Goal: Task Accomplishment & Management: Manage account settings

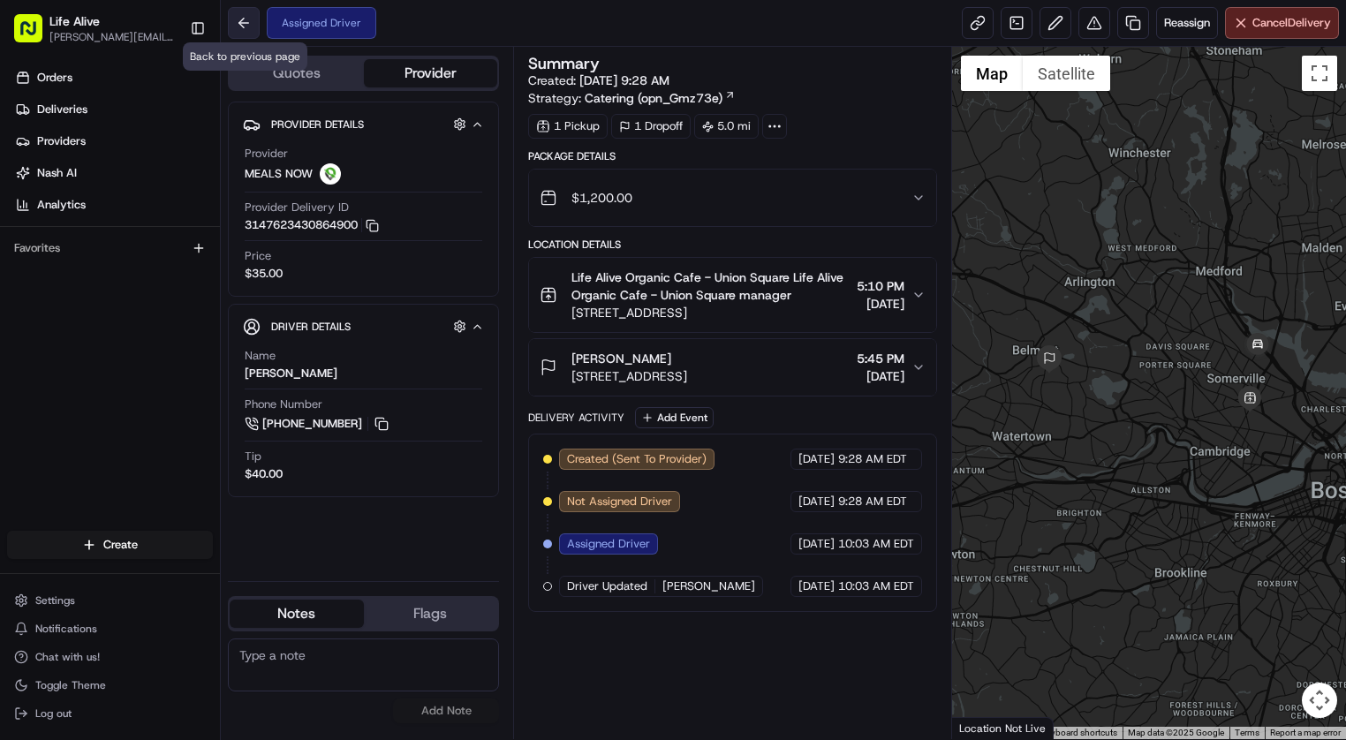
click at [250, 17] on button at bounding box center [244, 23] width 32 height 32
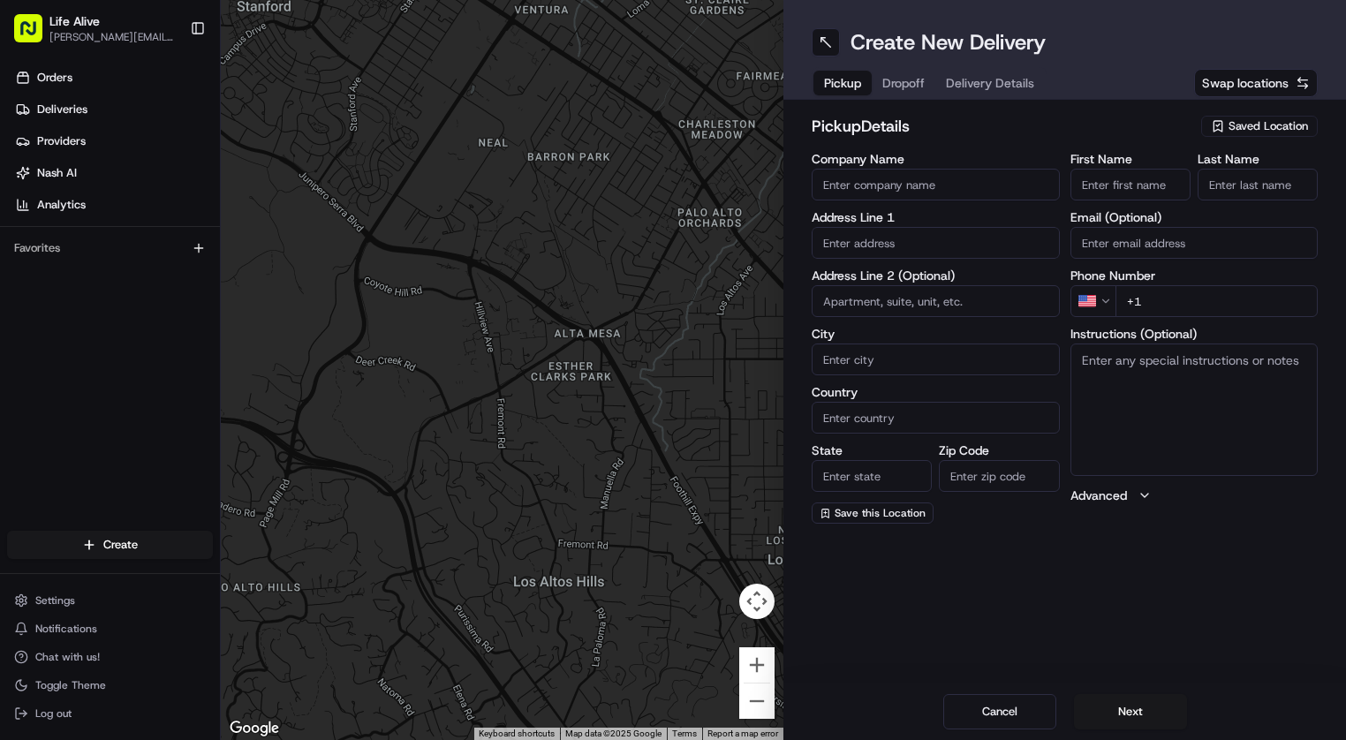
click at [1256, 118] on span "Saved Location" at bounding box center [1267, 126] width 79 height 16
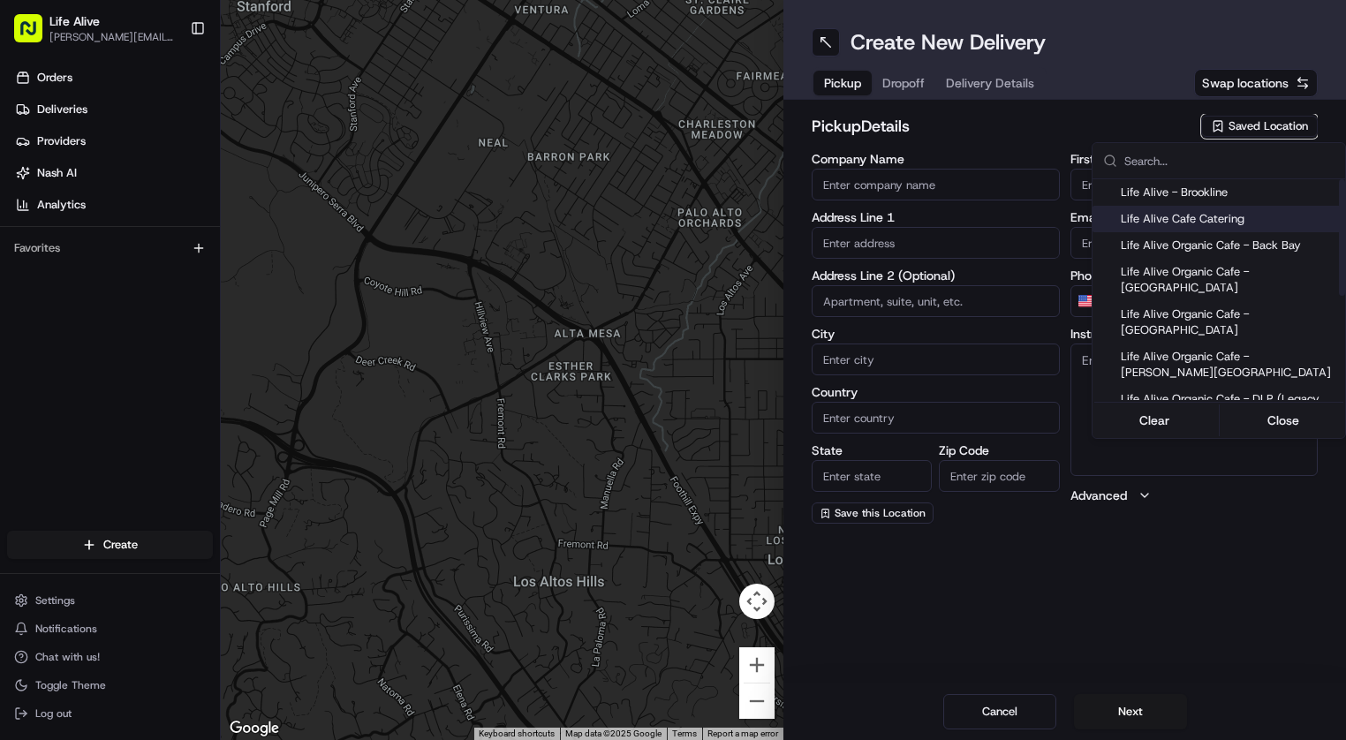
click at [1192, 211] on span "Life Alive Cafe Catering" at bounding box center [1228, 219] width 217 height 16
type input "Life Alive Cafe Catering"
type input "Cambridge"
type input "US"
type input "MA"
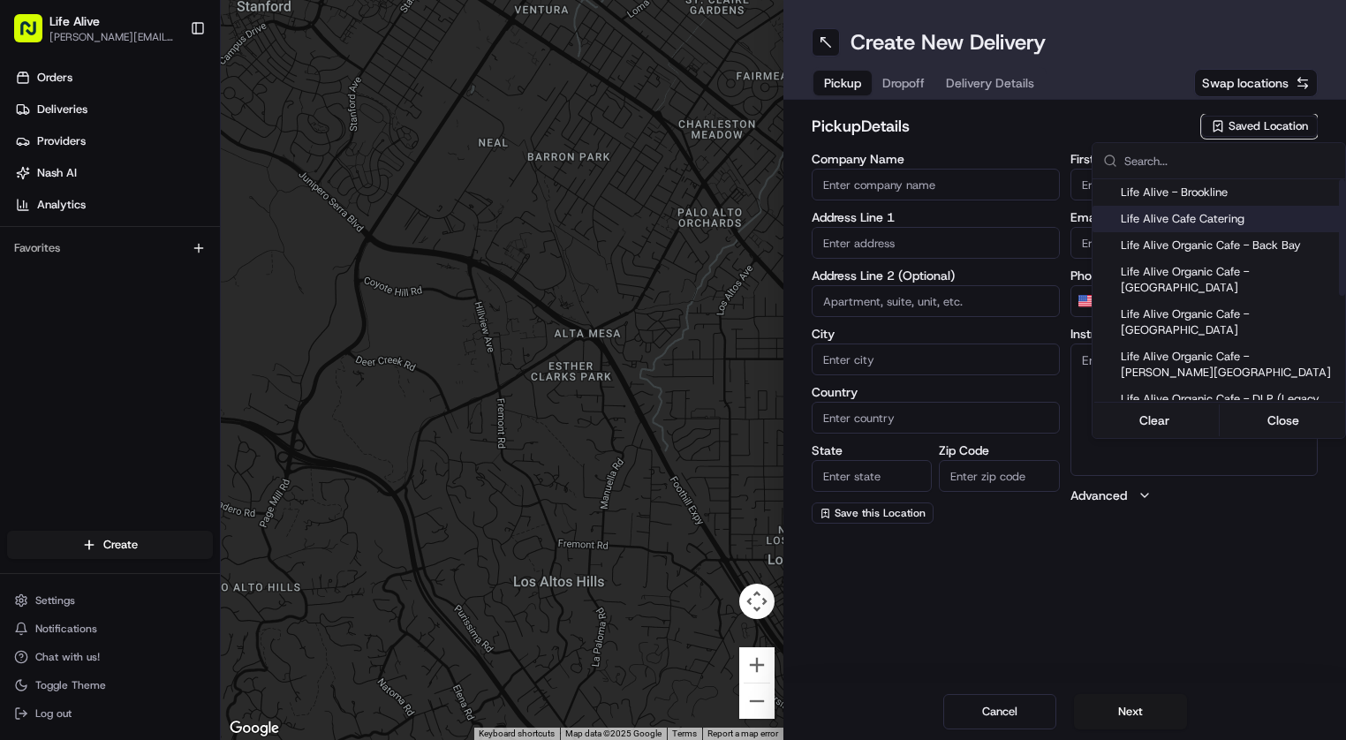
type input "02142"
type input "Evan"
type input "White"
type input "+1 774 571 0032"
type input "415 Main St"
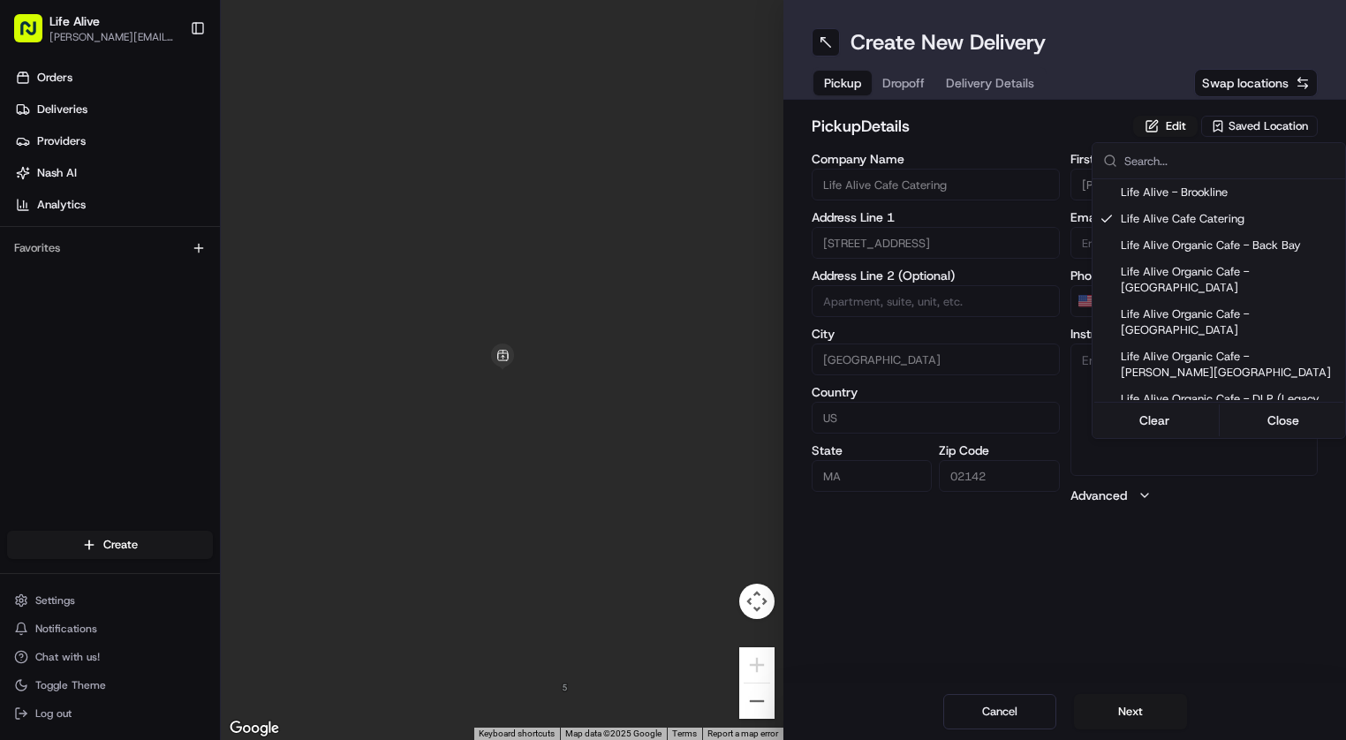
click at [1084, 558] on html "Life Alive moise@lifealive.com Toggle Sidebar Orders Deliveries Providers Nash …" at bounding box center [673, 370] width 1346 height 740
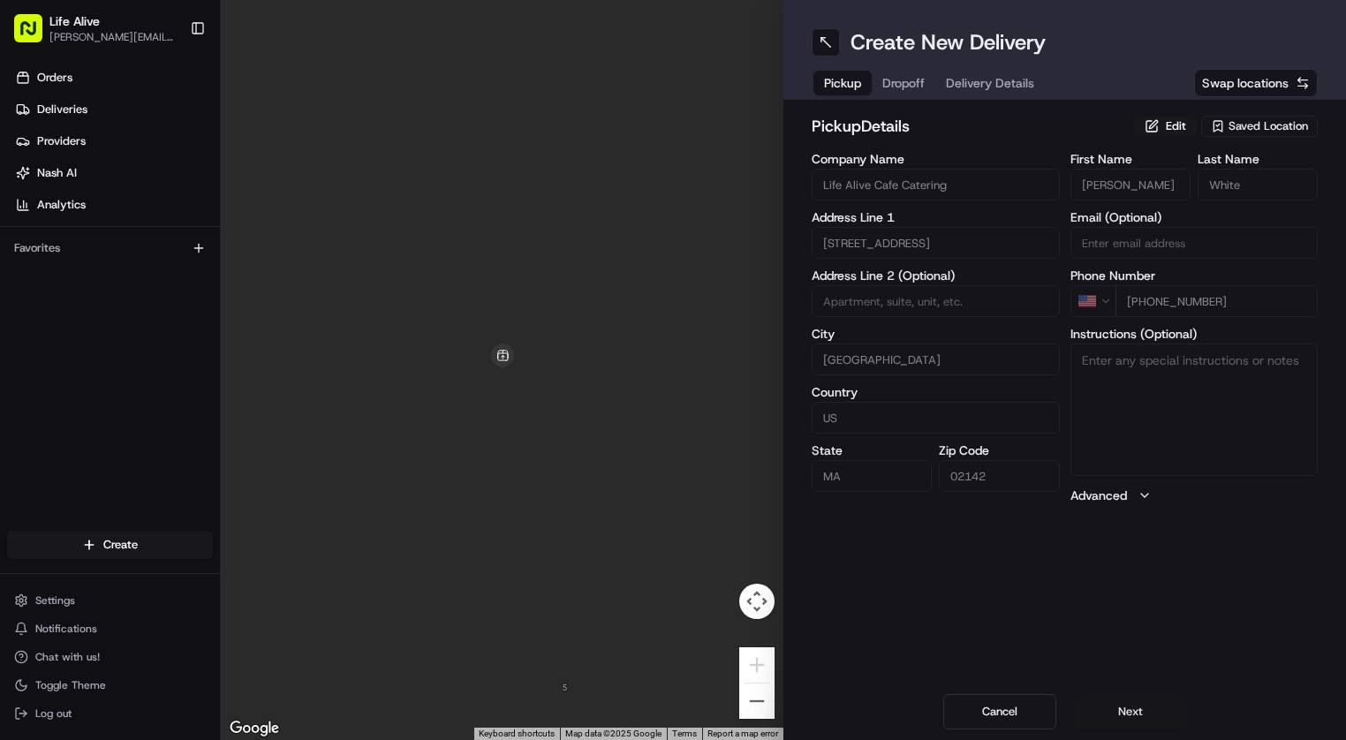
click at [1118, 696] on button "Next" at bounding box center [1130, 711] width 113 height 35
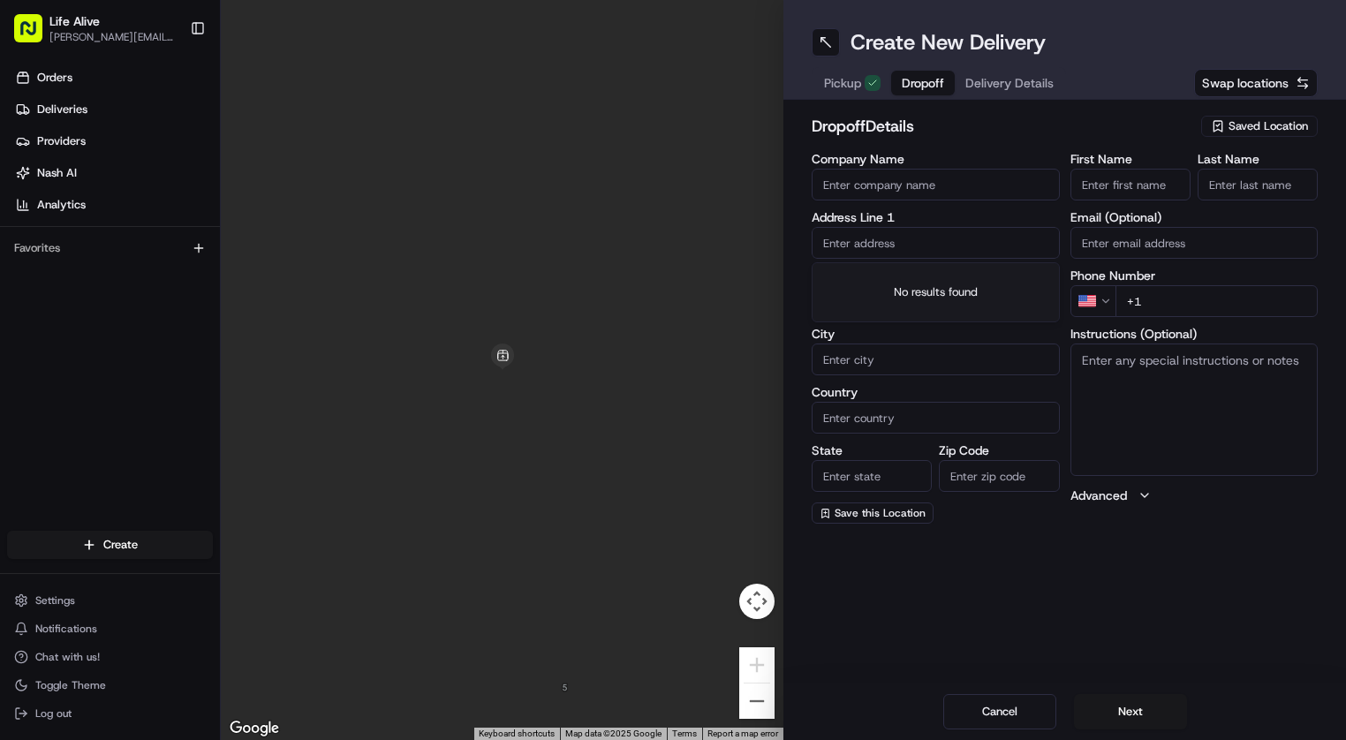
paste input "25 Edwin H Land Blvd, Cambridge, MA 02141"
click at [957, 283] on div "25 Edwin H Land Blvd, Cambridge, MA 02141" at bounding box center [935, 288] width 239 height 42
type input "[STREET_ADDRESS][PERSON_NAME]"
type input "Cambridge"
type input "United States"
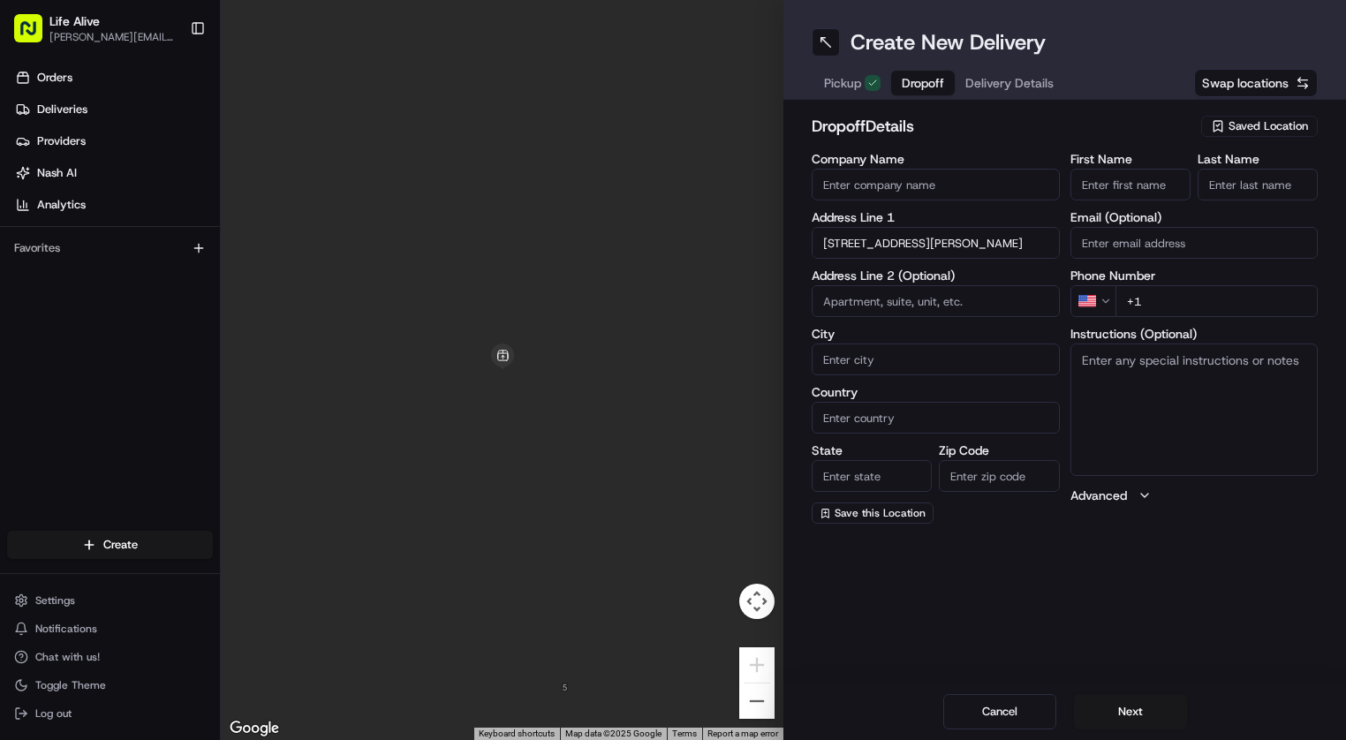
type input "MA"
type input "02141"
type input "25 Edwin H Land Boulevard"
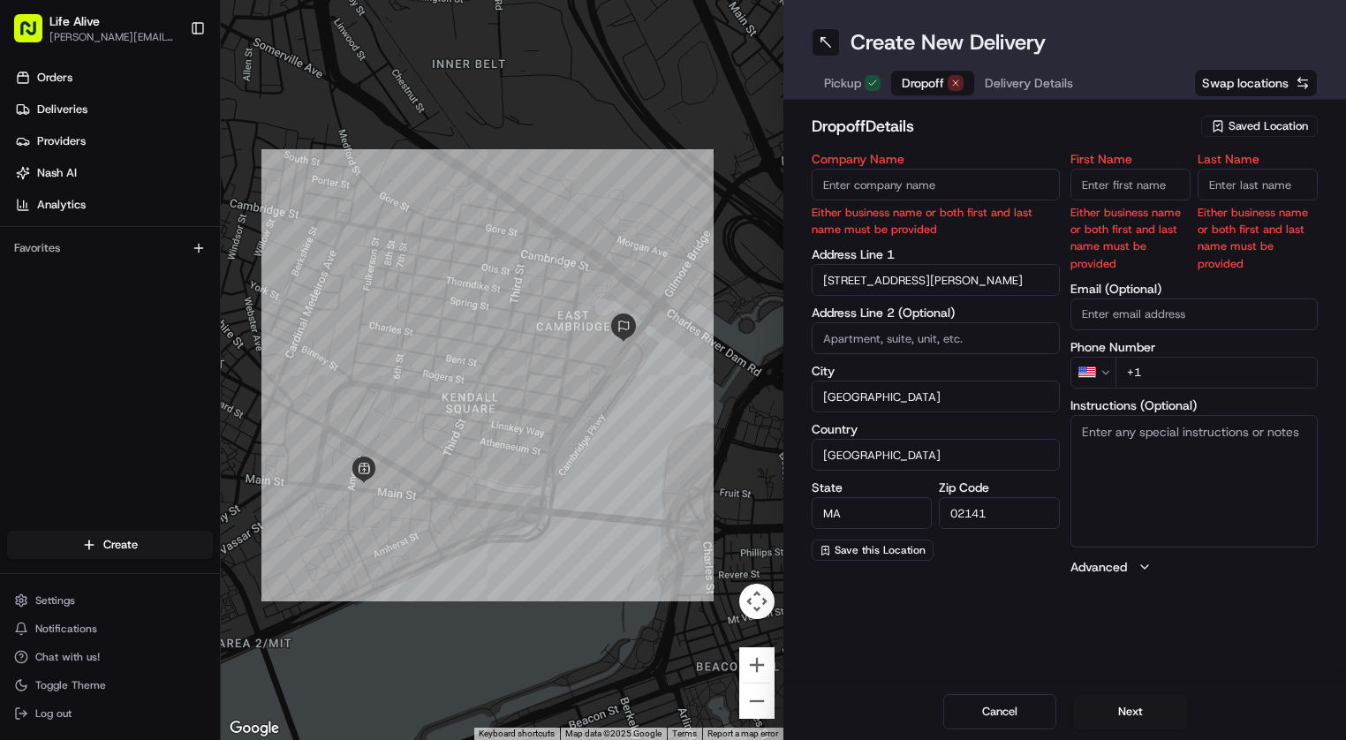
paste input "[PERSON_NAME][GEOGRAPHIC_DATA]"
type input "[PERSON_NAME][GEOGRAPHIC_DATA]"
click at [1125, 192] on input "First Name" at bounding box center [1130, 185] width 120 height 32
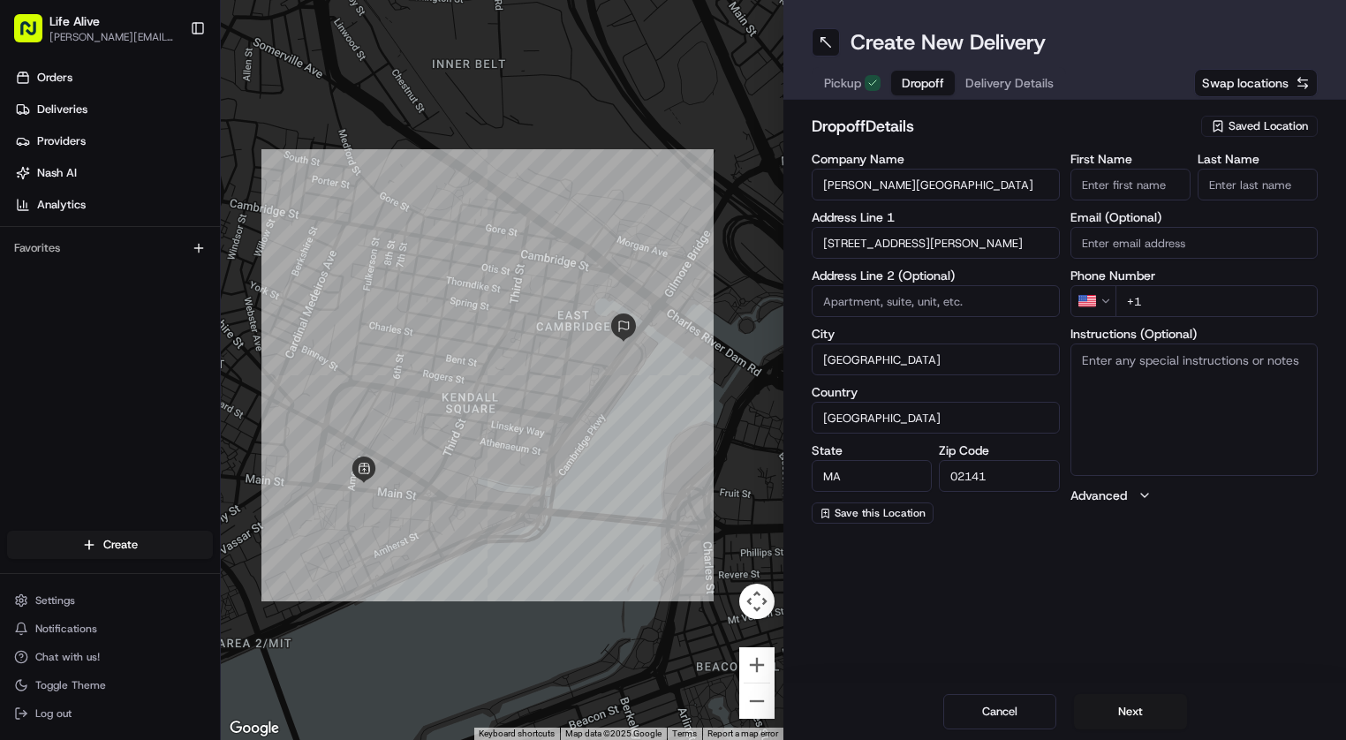
paste input "978 290 3680"
type input "+1 978 290 3680"
click at [1121, 183] on input "First Name" at bounding box center [1130, 185] width 120 height 32
type input "Sam"
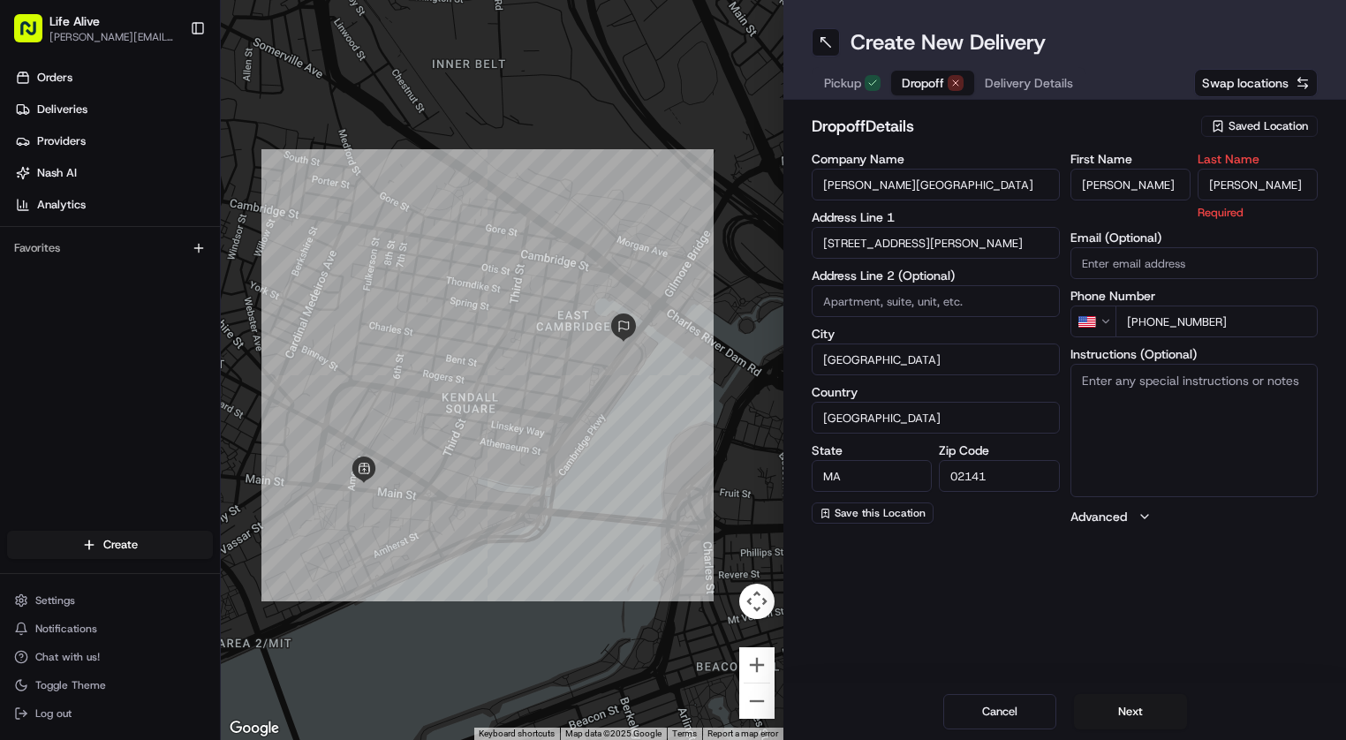
type input "Morse"
click at [1219, 402] on textarea "Instructions (Optional)" at bounding box center [1194, 430] width 248 height 132
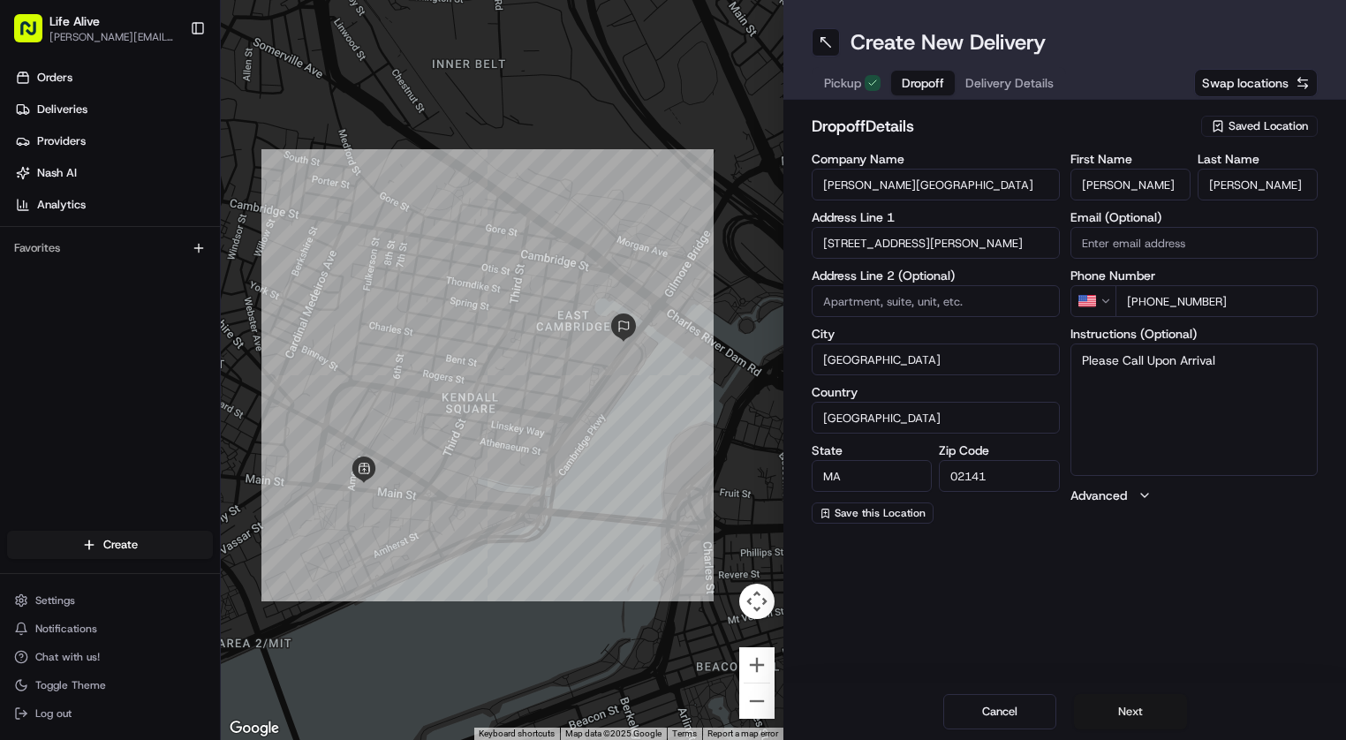
type textarea "Please Call Upon Arrival"
click at [1107, 706] on button "Next" at bounding box center [1130, 711] width 113 height 35
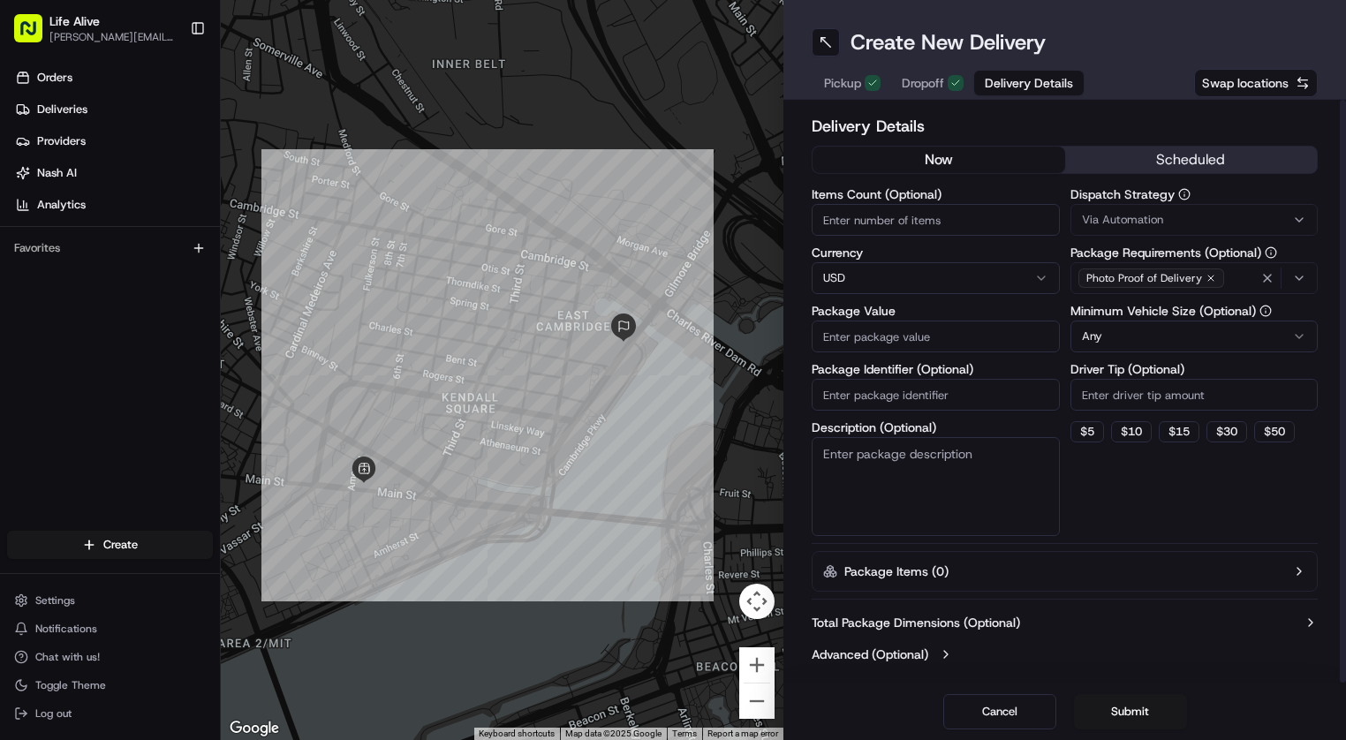
click at [1159, 401] on input "Driver Tip (Optional)" at bounding box center [1194, 395] width 248 height 32
type input "20"
click at [941, 337] on input "Package Value" at bounding box center [935, 337] width 248 height 32
click at [988, 327] on input "220" at bounding box center [935, 337] width 248 height 32
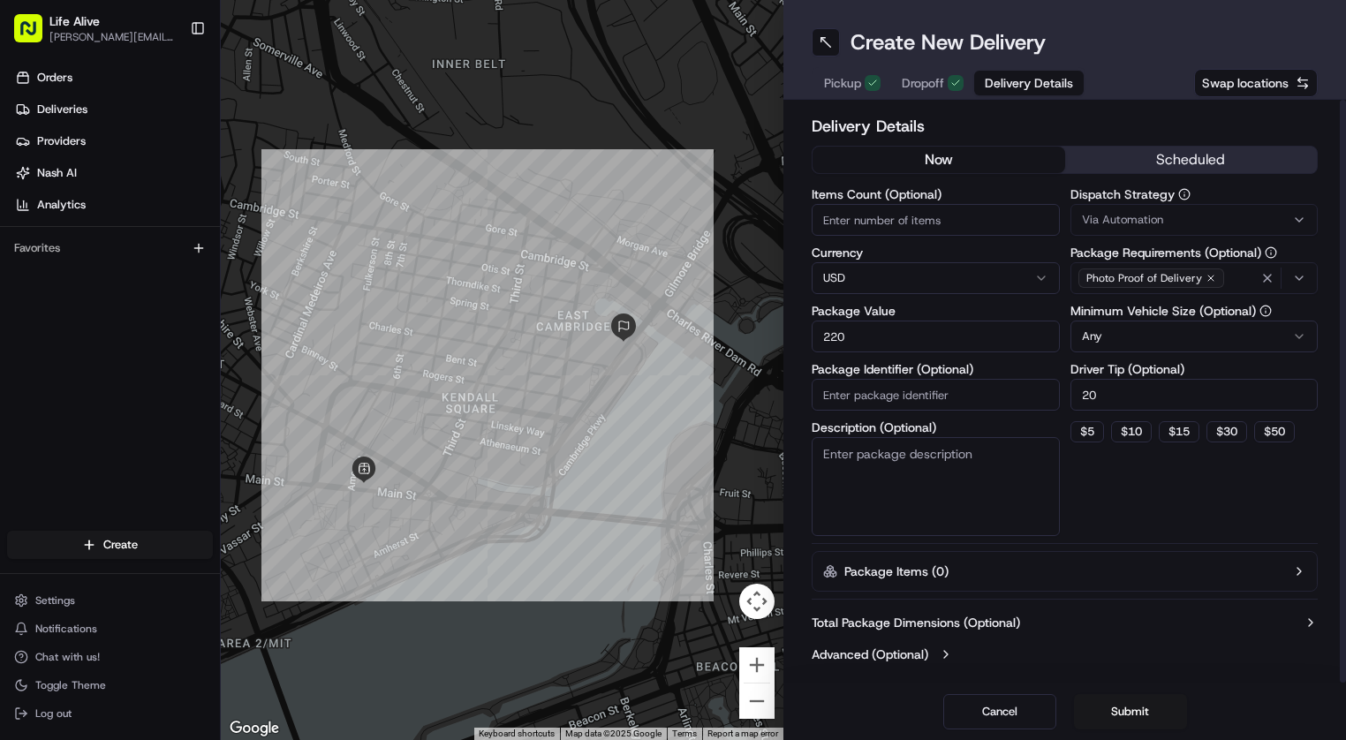
click at [988, 327] on input "220" at bounding box center [935, 337] width 248 height 32
type input "160"
click at [1179, 223] on div "Via Automation" at bounding box center [1194, 220] width 239 height 16
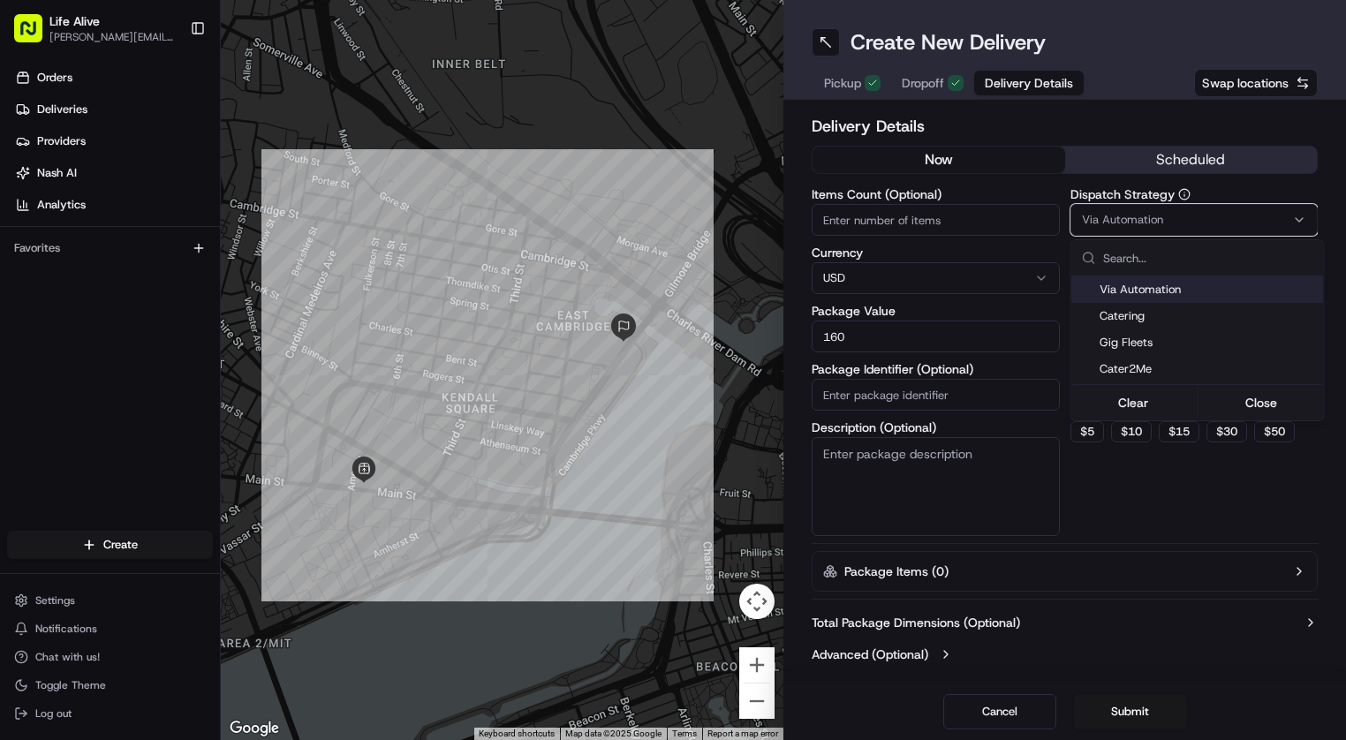
click at [1254, 188] on html "Life Alive moise@lifealive.com Toggle Sidebar Orders Deliveries Providers Nash …" at bounding box center [673, 370] width 1346 height 740
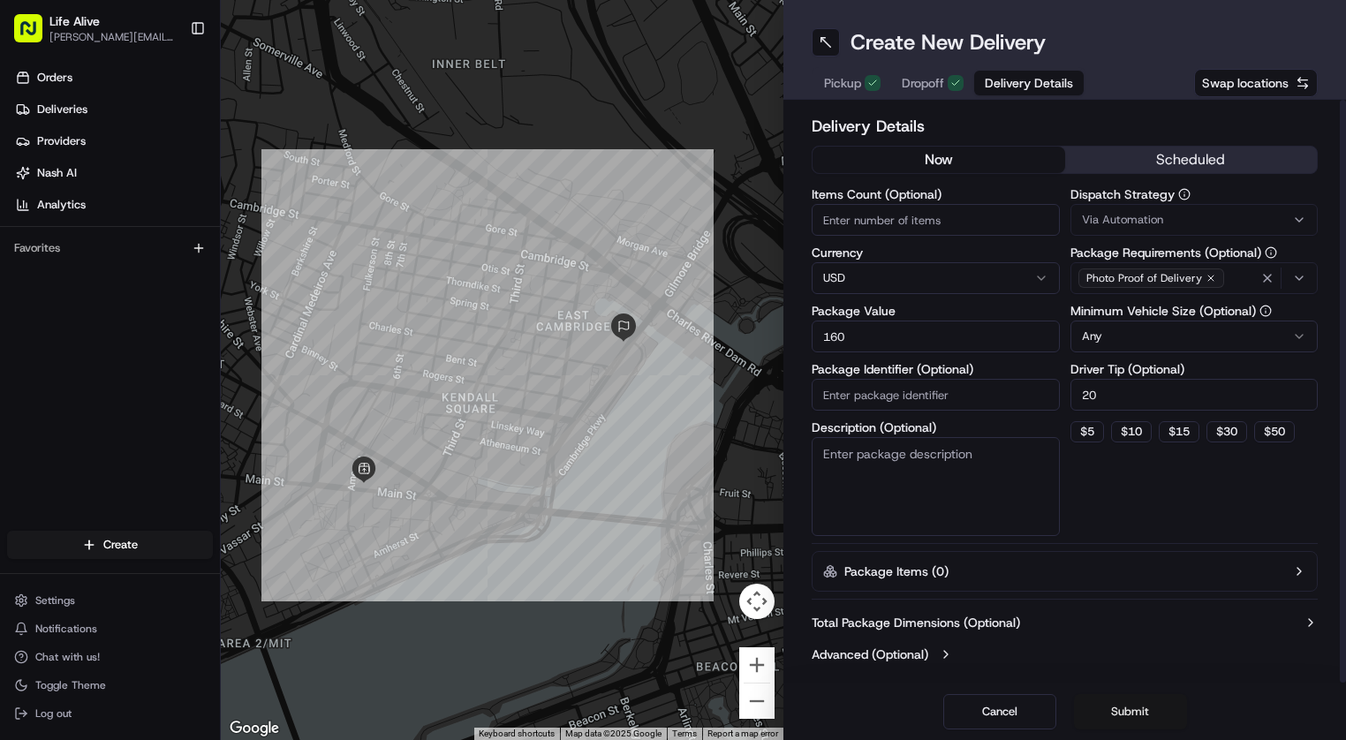
click at [1120, 717] on button "Submit" at bounding box center [1130, 711] width 113 height 35
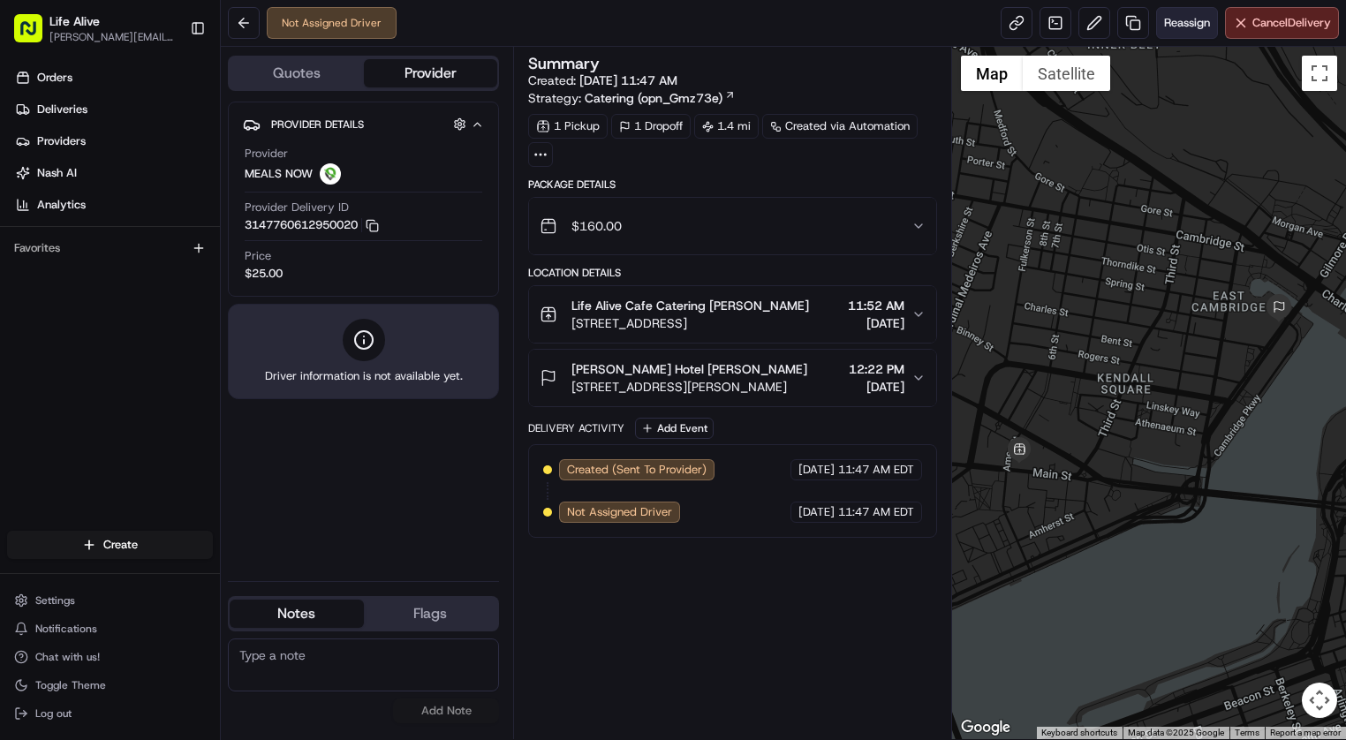
click at [1166, 21] on span "Reassign" at bounding box center [1187, 23] width 46 height 16
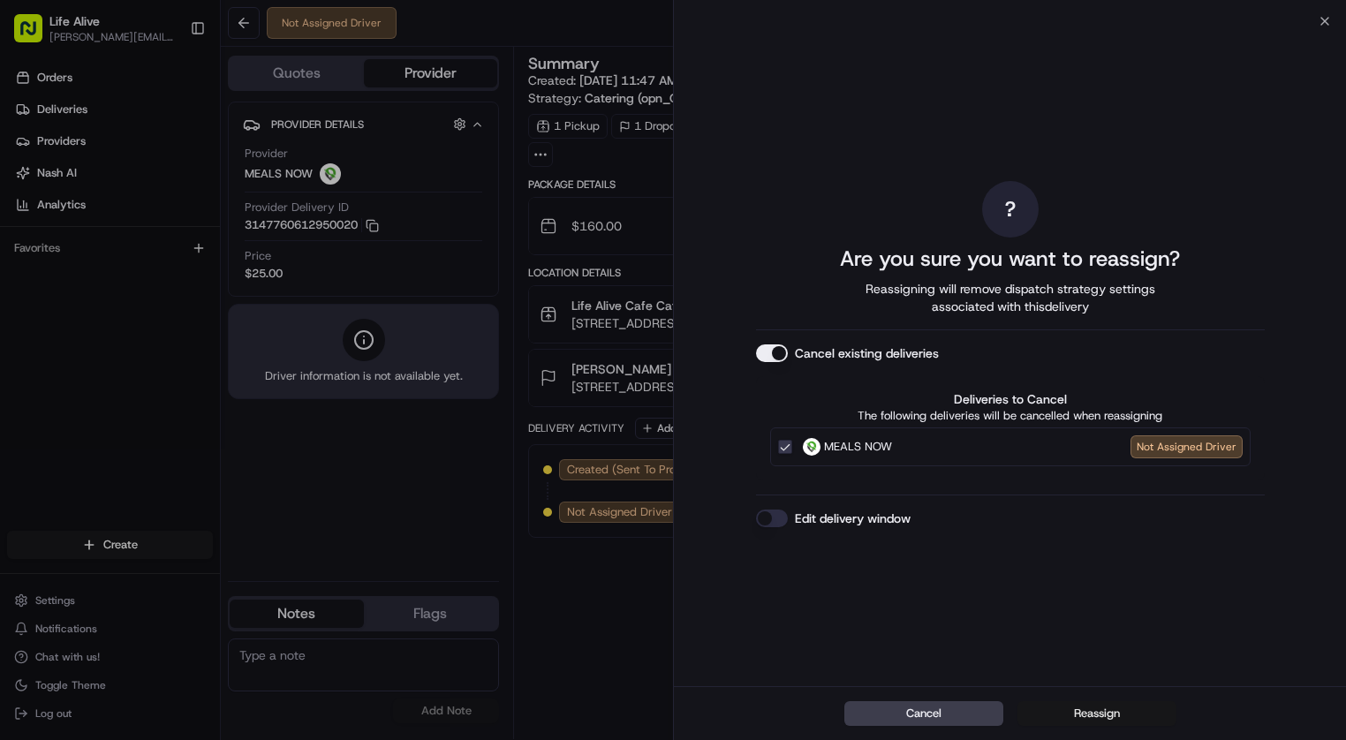
click at [1054, 704] on button "Reassign" at bounding box center [1096, 713] width 159 height 25
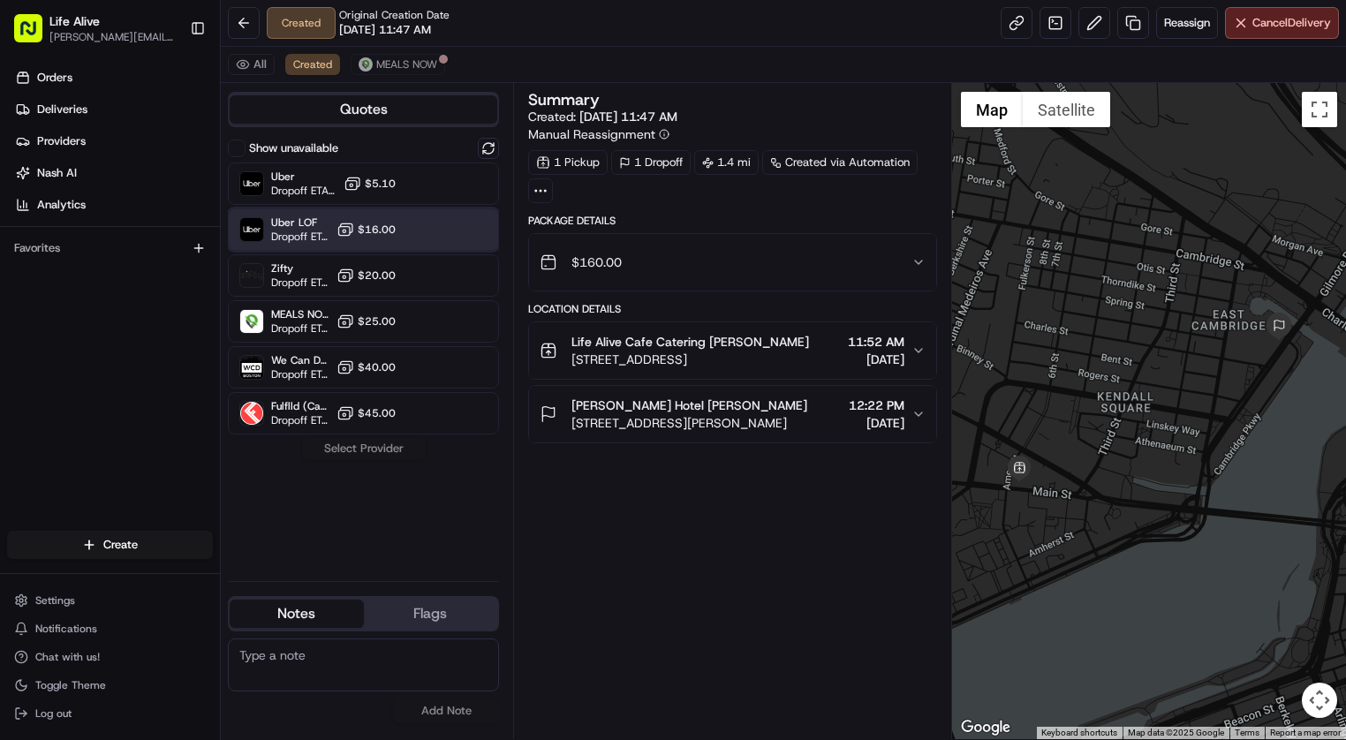
click at [403, 213] on div "Uber LOF Dropoff ETA 27 minutes $16.00" at bounding box center [363, 229] width 271 height 42
click at [374, 454] on button "Assign Provider" at bounding box center [363, 448] width 125 height 21
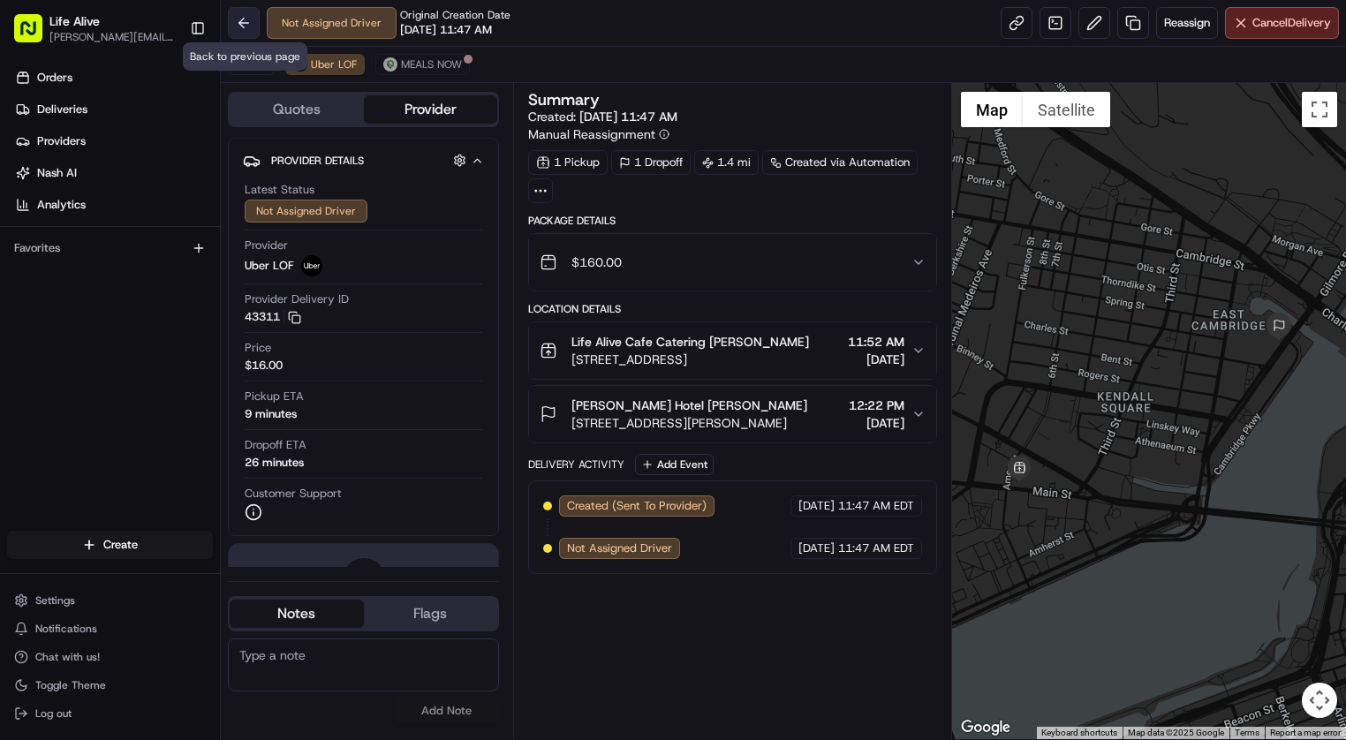
click at [253, 34] on button at bounding box center [244, 23] width 32 height 32
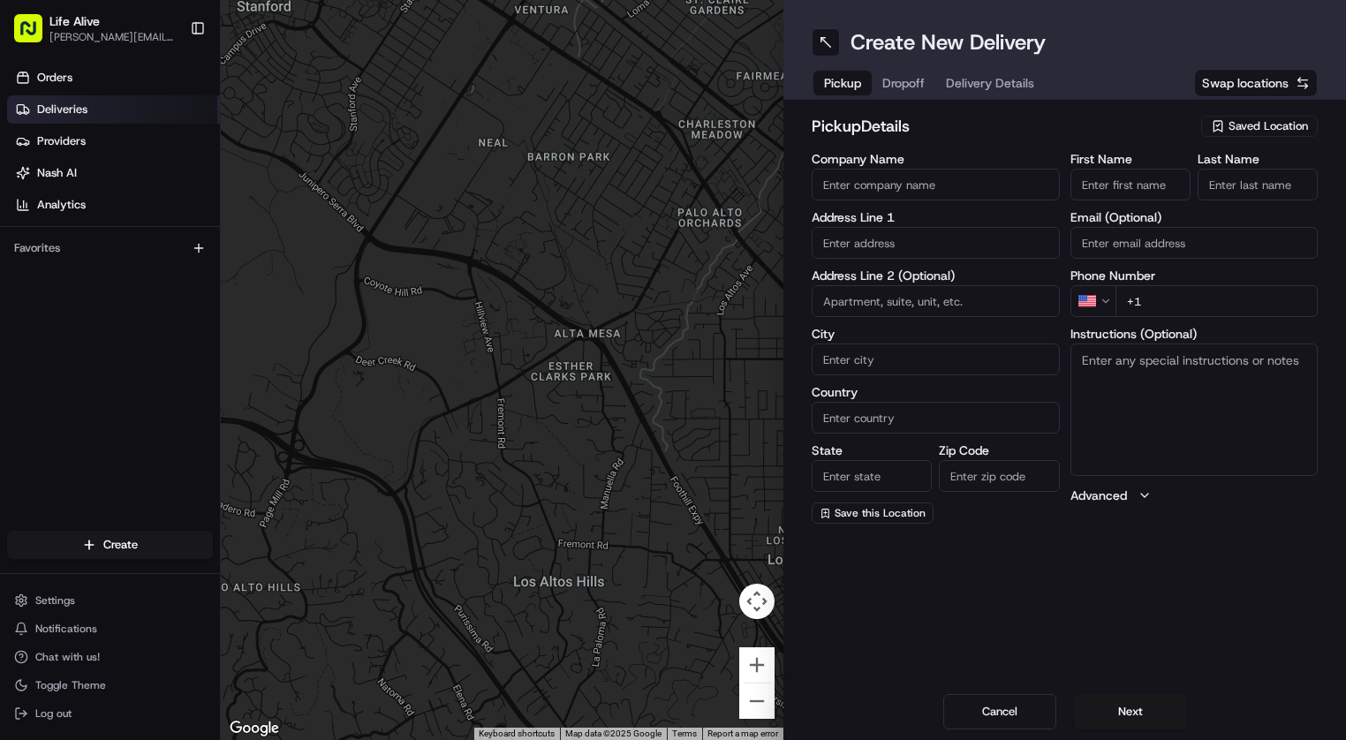
click at [75, 107] on span "Deliveries" at bounding box center [62, 110] width 50 height 16
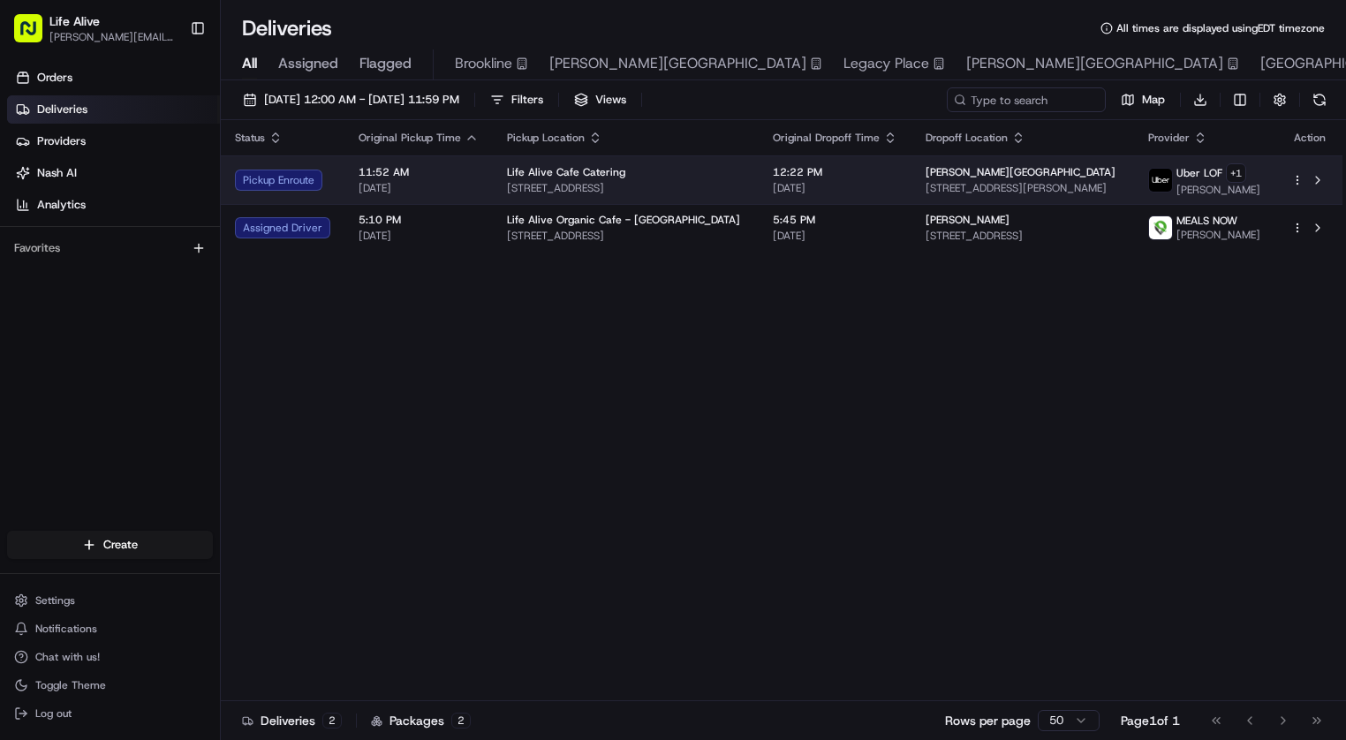
click at [1098, 188] on span "[STREET_ADDRESS][PERSON_NAME]" at bounding box center [1022, 188] width 194 height 14
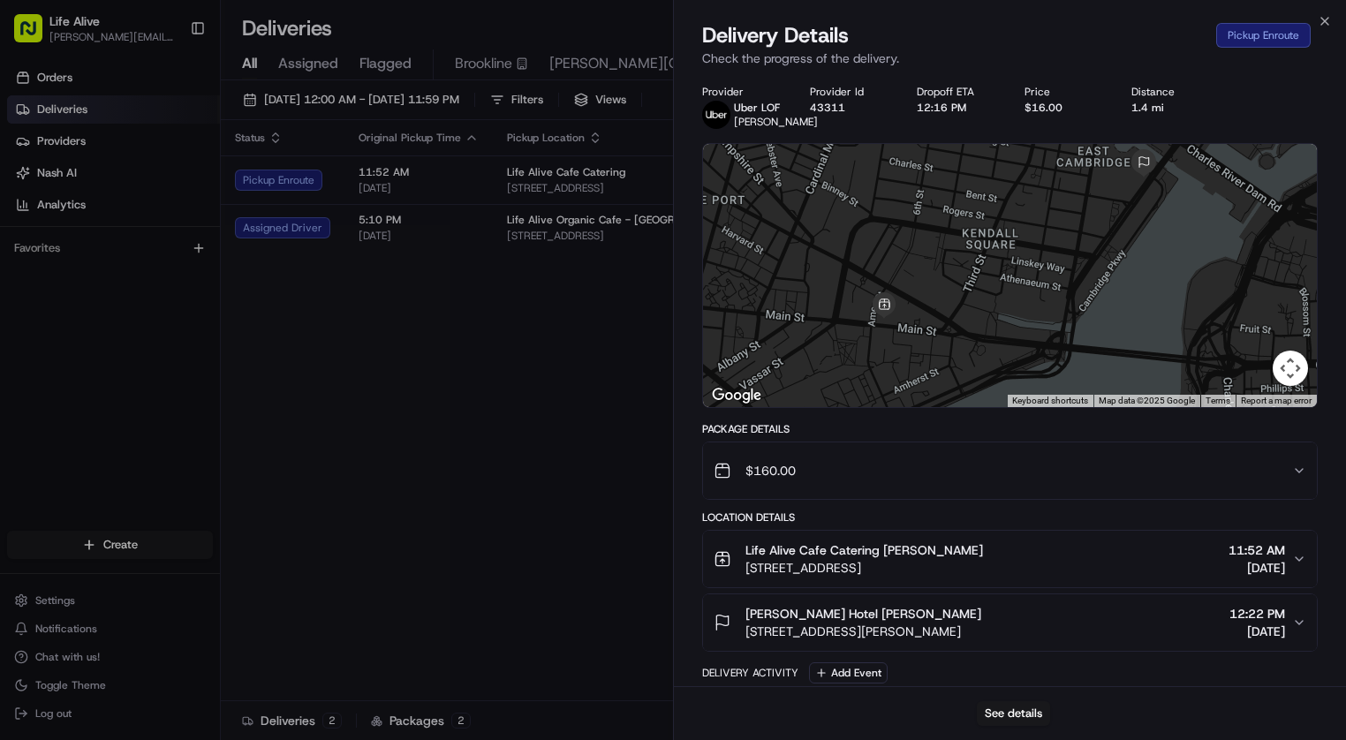
drag, startPoint x: 950, startPoint y: 323, endPoint x: 964, endPoint y: 278, distance: 47.2
click at [963, 278] on div at bounding box center [1010, 275] width 614 height 263
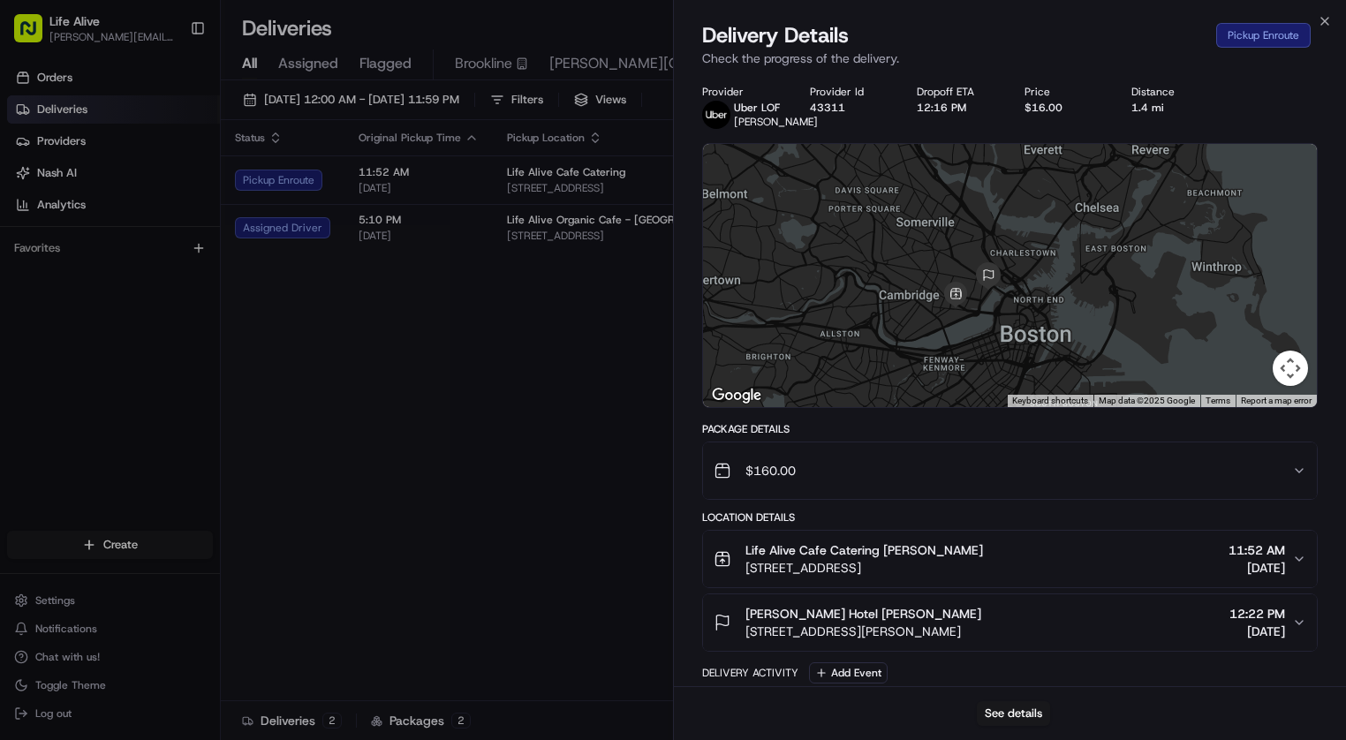
drag, startPoint x: 994, startPoint y: 327, endPoint x: 1000, endPoint y: 299, distance: 27.9
click at [1000, 299] on div at bounding box center [1010, 275] width 614 height 263
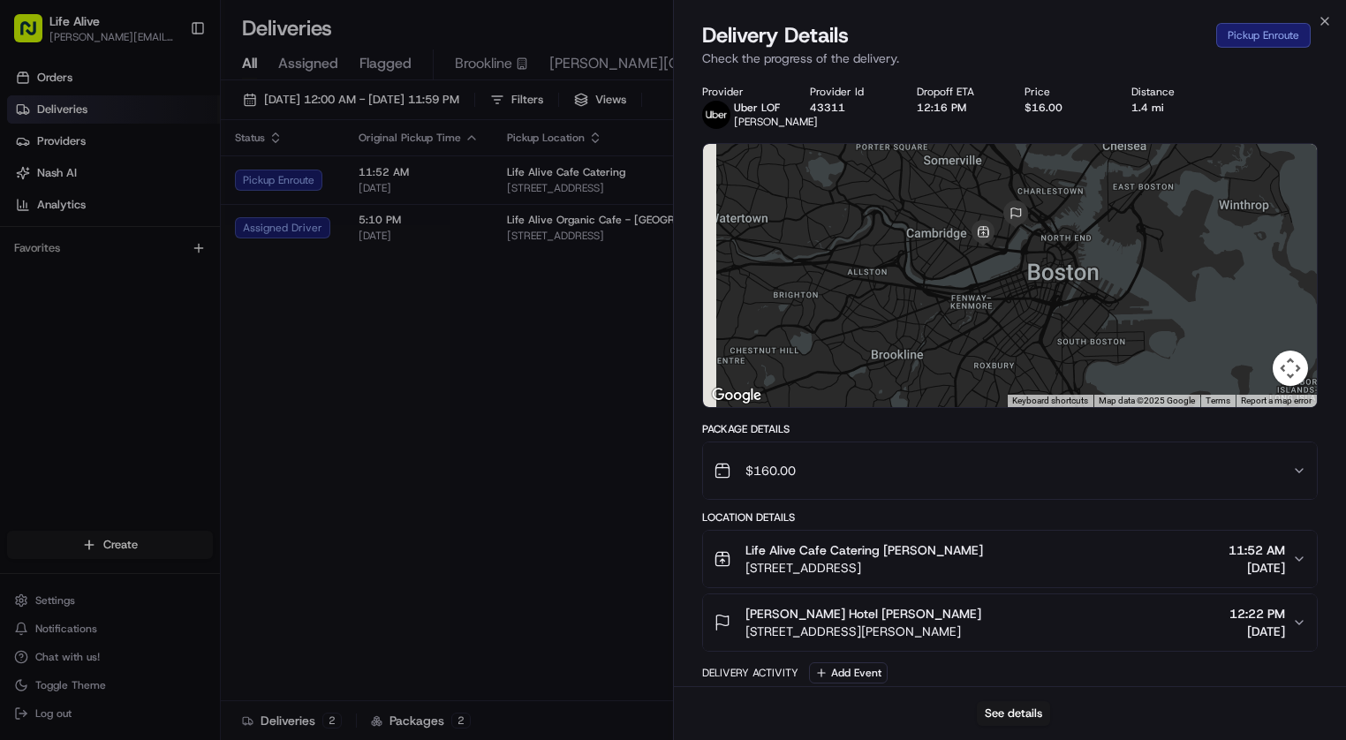
drag, startPoint x: 1000, startPoint y: 299, endPoint x: 1030, endPoint y: 214, distance: 90.8
click at [1030, 215] on div at bounding box center [1010, 275] width 614 height 263
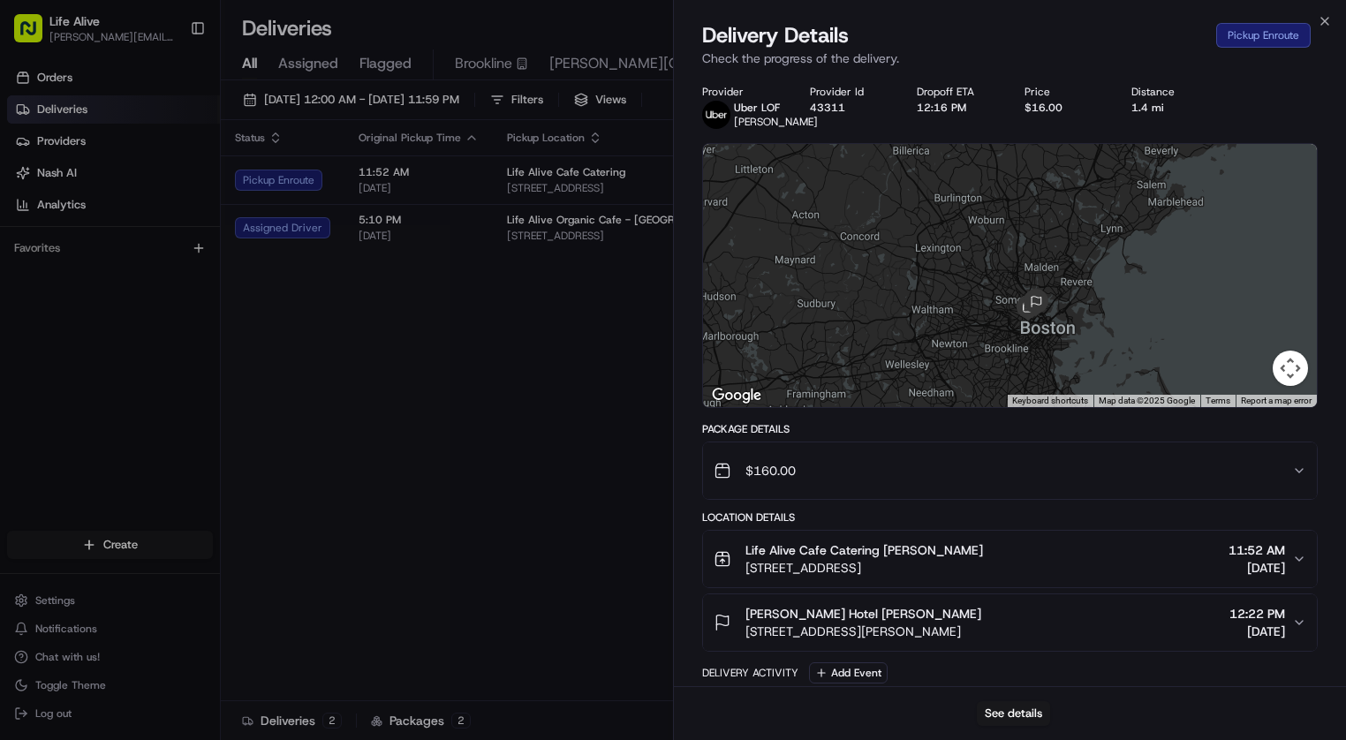
drag, startPoint x: 1018, startPoint y: 272, endPoint x: 1024, endPoint y: 378, distance: 106.1
click at [1024, 378] on div at bounding box center [1010, 275] width 614 height 263
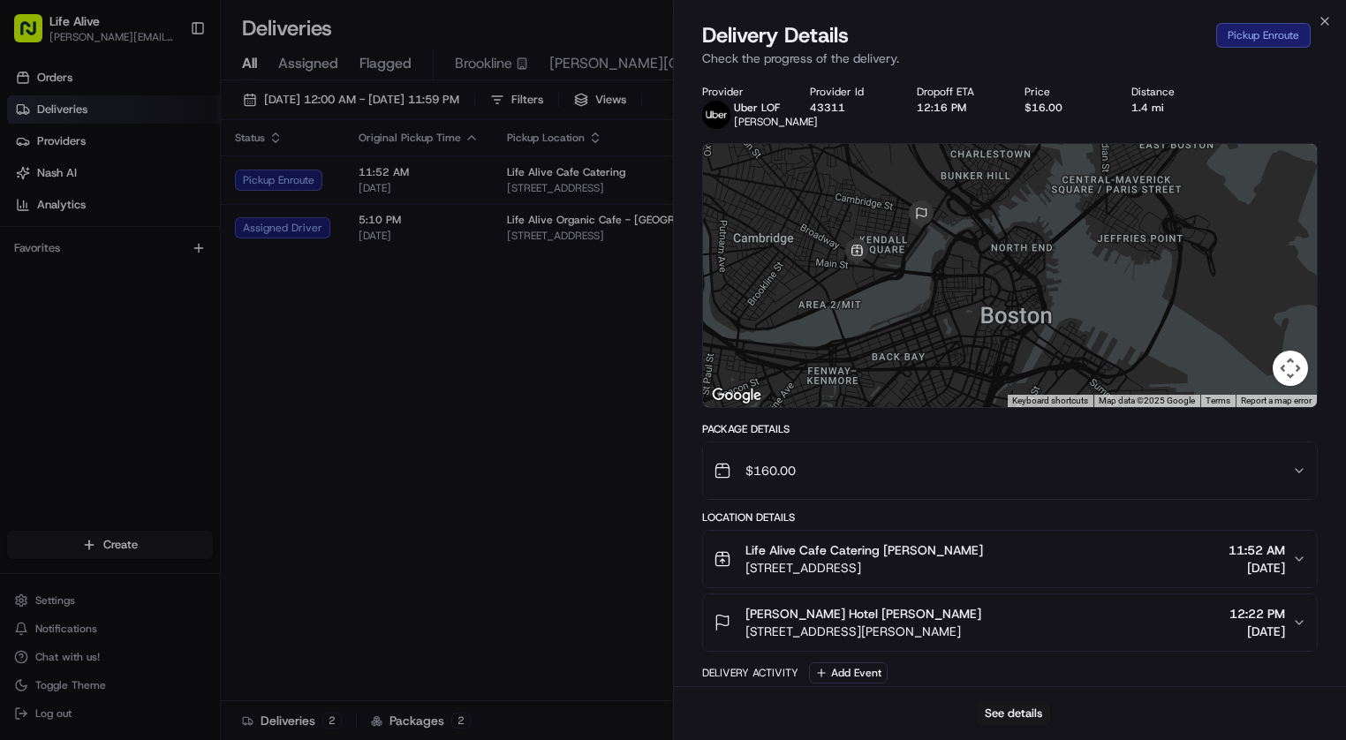
drag, startPoint x: 1002, startPoint y: 315, endPoint x: 1053, endPoint y: 222, distance: 106.3
click at [1050, 222] on div at bounding box center [1010, 275] width 614 height 263
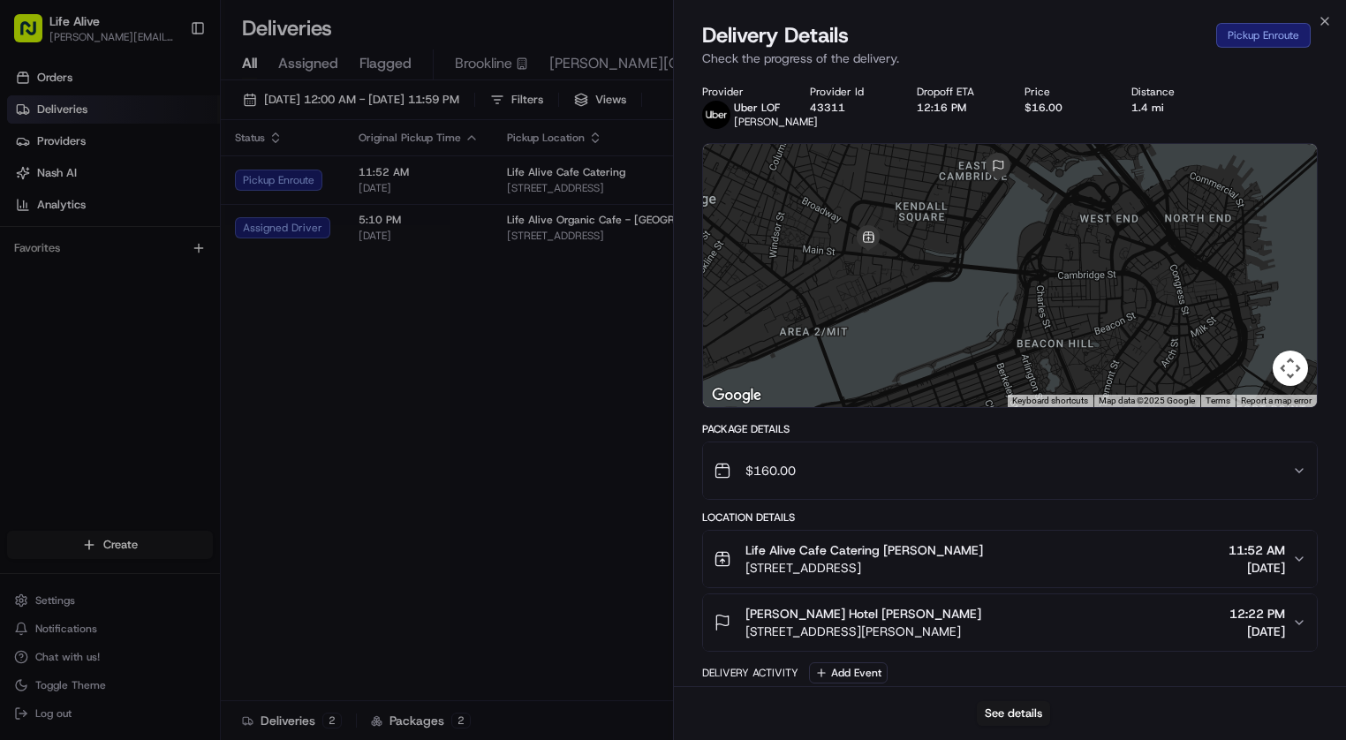
drag, startPoint x: 1000, startPoint y: 229, endPoint x: 1206, endPoint y: 170, distance: 214.7
click at [1206, 170] on div at bounding box center [1010, 275] width 614 height 263
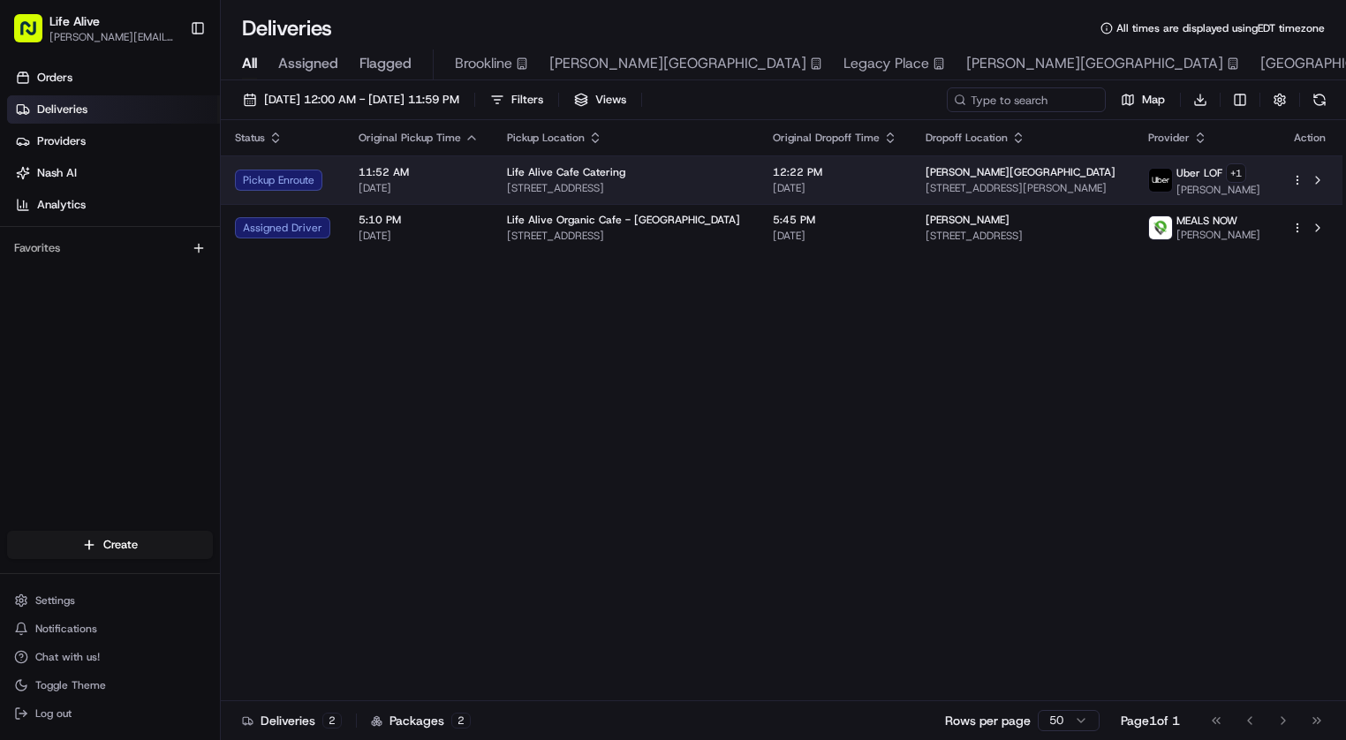
click at [728, 164] on td "Life Alive Cafe Catering [STREET_ADDRESS]" at bounding box center [626, 179] width 266 height 49
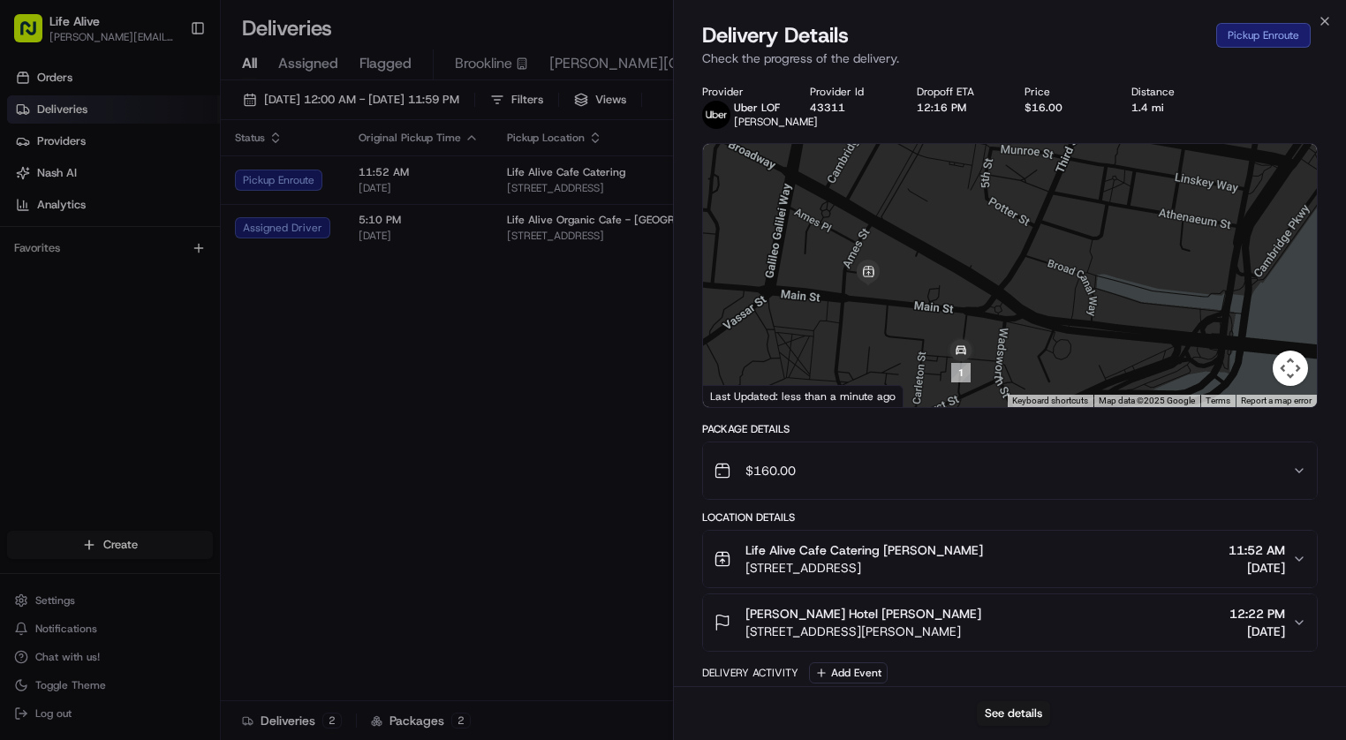
drag, startPoint x: 926, startPoint y: 321, endPoint x: 963, endPoint y: 219, distance: 108.9
click at [963, 219] on div at bounding box center [1010, 275] width 614 height 263
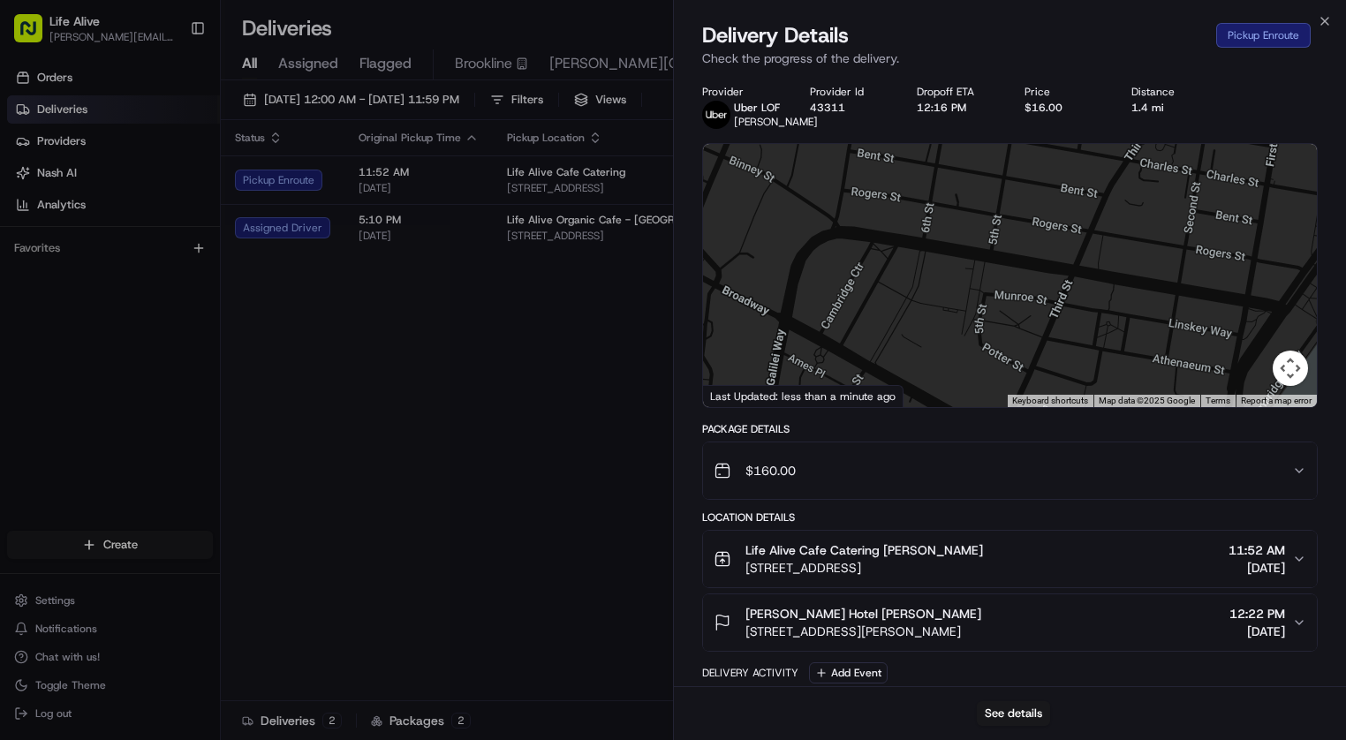
drag, startPoint x: 963, startPoint y: 219, endPoint x: 958, endPoint y: 381, distance: 161.7
click at [958, 381] on div at bounding box center [1010, 275] width 614 height 263
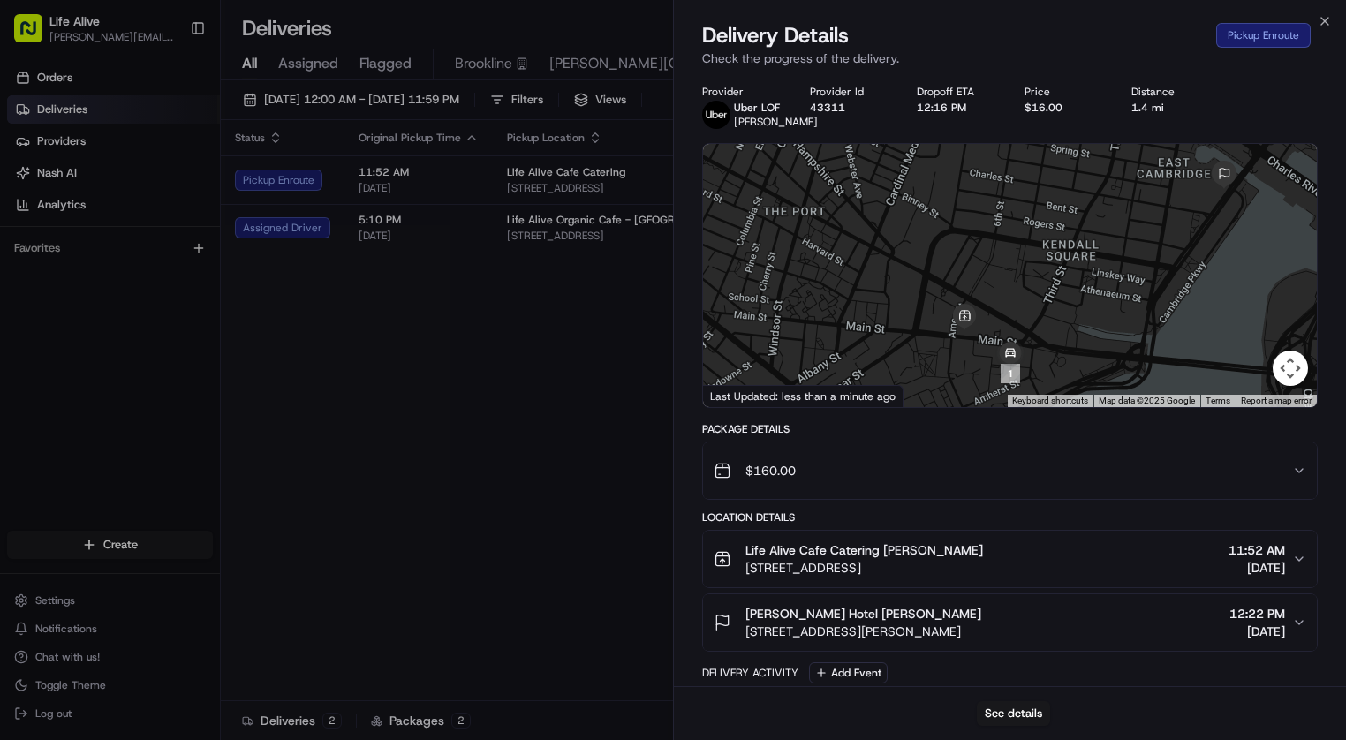
drag, startPoint x: 1055, startPoint y: 260, endPoint x: 1047, endPoint y: 225, distance: 36.2
click at [1047, 225] on div at bounding box center [1010, 275] width 614 height 263
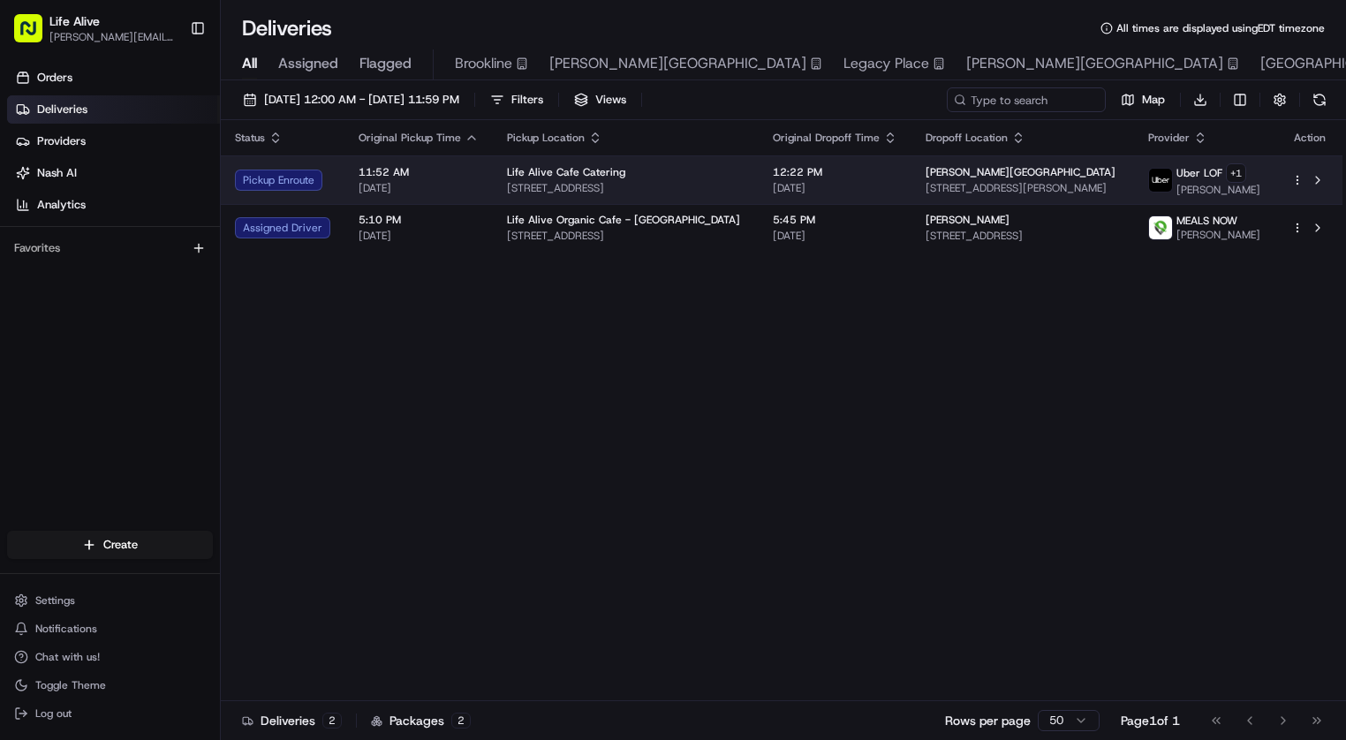
click at [1046, 186] on span "[STREET_ADDRESS][PERSON_NAME]" at bounding box center [1022, 188] width 194 height 14
click at [986, 169] on span "[PERSON_NAME][GEOGRAPHIC_DATA]" at bounding box center [1020, 172] width 190 height 14
click at [911, 184] on td "Kimpton Marlowe Hotel 25 Edwin H Land Blvd, Cambridge, MA 02141, USA" at bounding box center [1022, 179] width 223 height 49
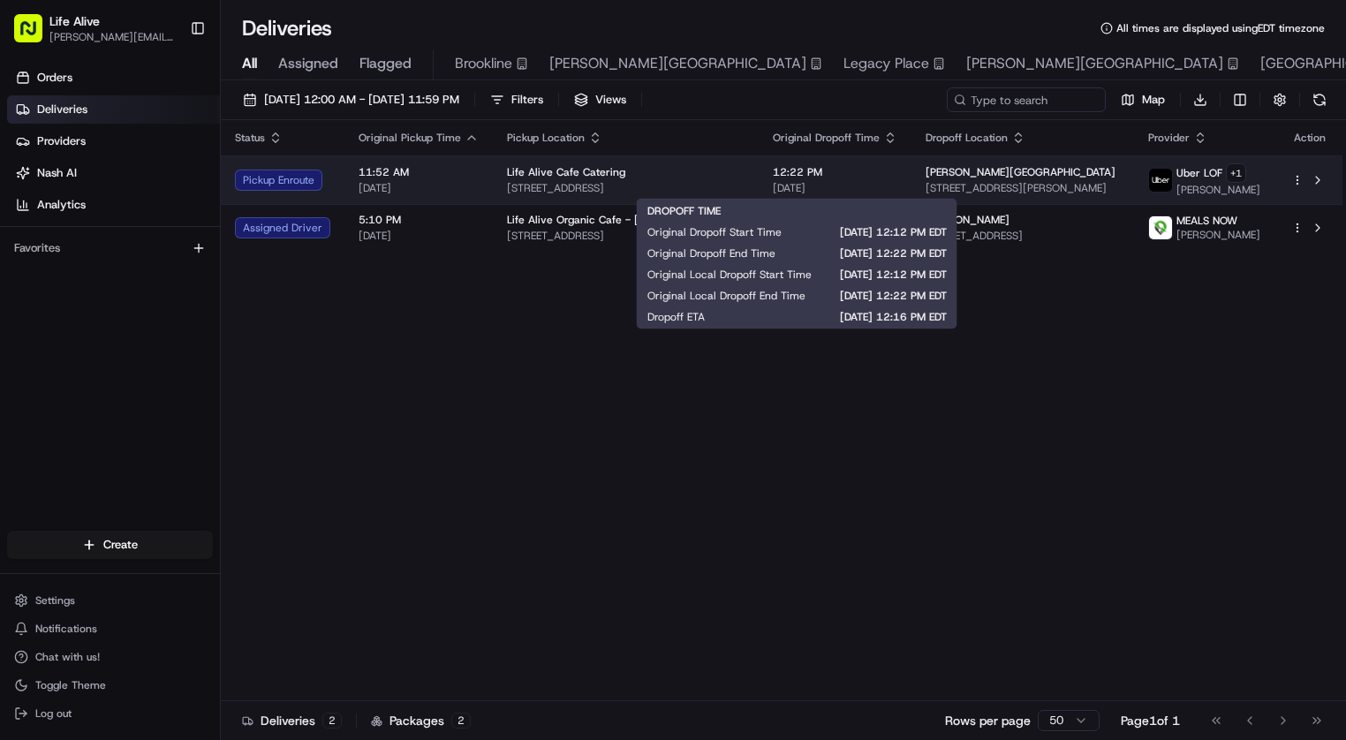
click at [848, 188] on span "[DATE]" at bounding box center [835, 188] width 124 height 14
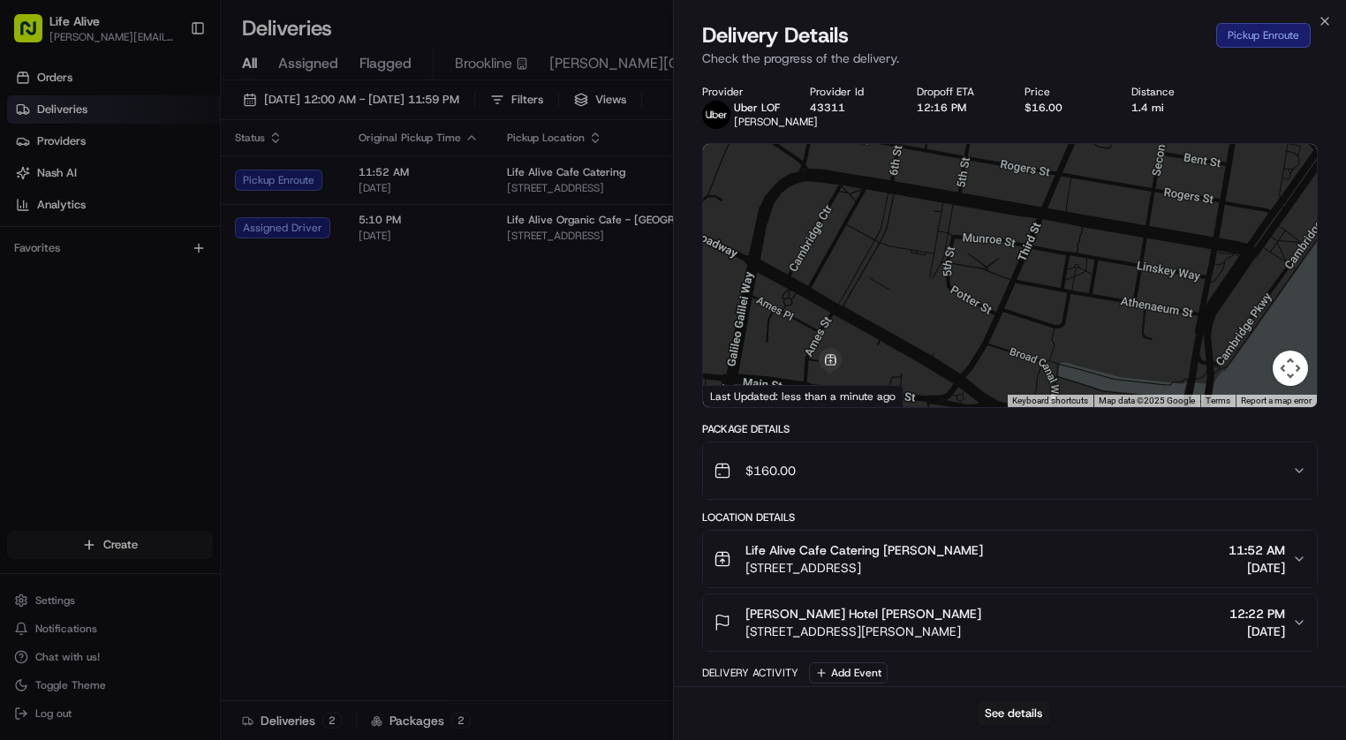
drag, startPoint x: 947, startPoint y: 328, endPoint x: 972, endPoint y: 326, distance: 25.7
click at [971, 326] on div at bounding box center [1010, 275] width 614 height 263
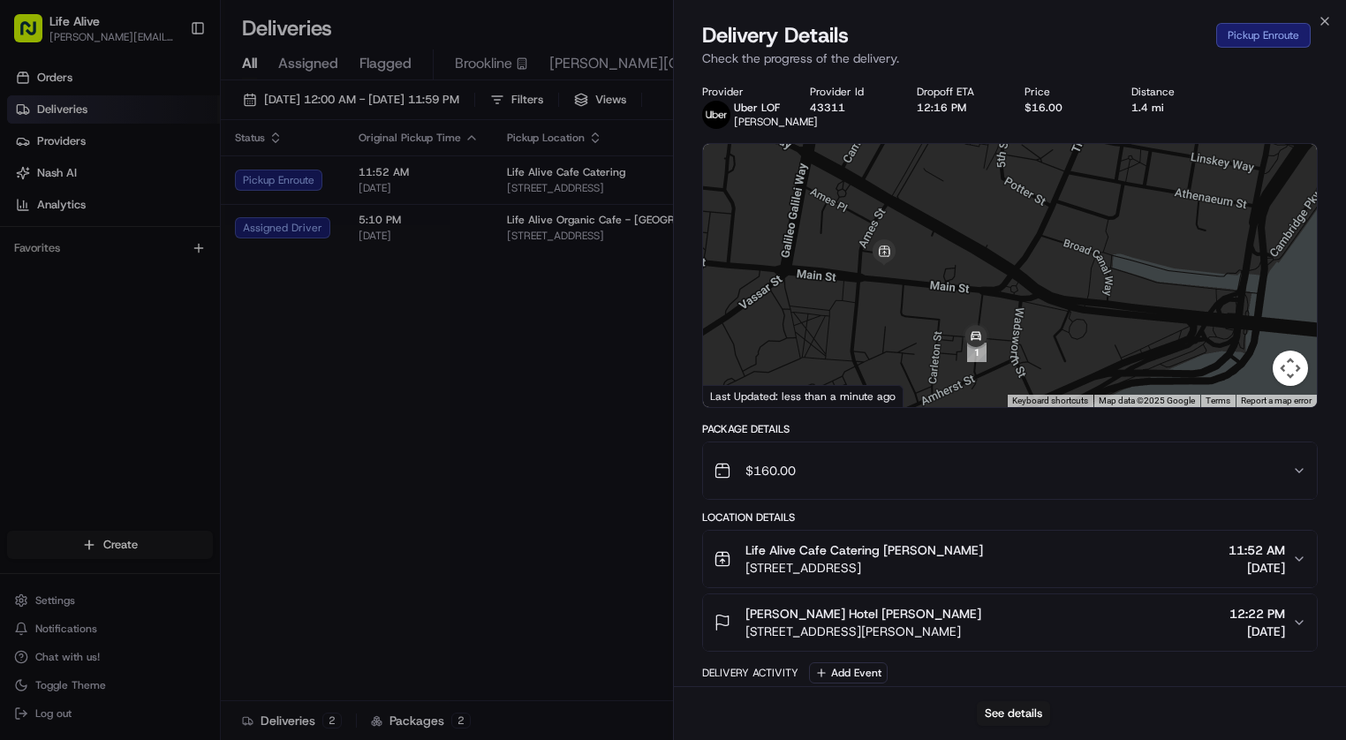
drag, startPoint x: 972, startPoint y: 326, endPoint x: 1025, endPoint y: 214, distance: 124.0
click at [1025, 214] on div at bounding box center [1010, 275] width 614 height 263
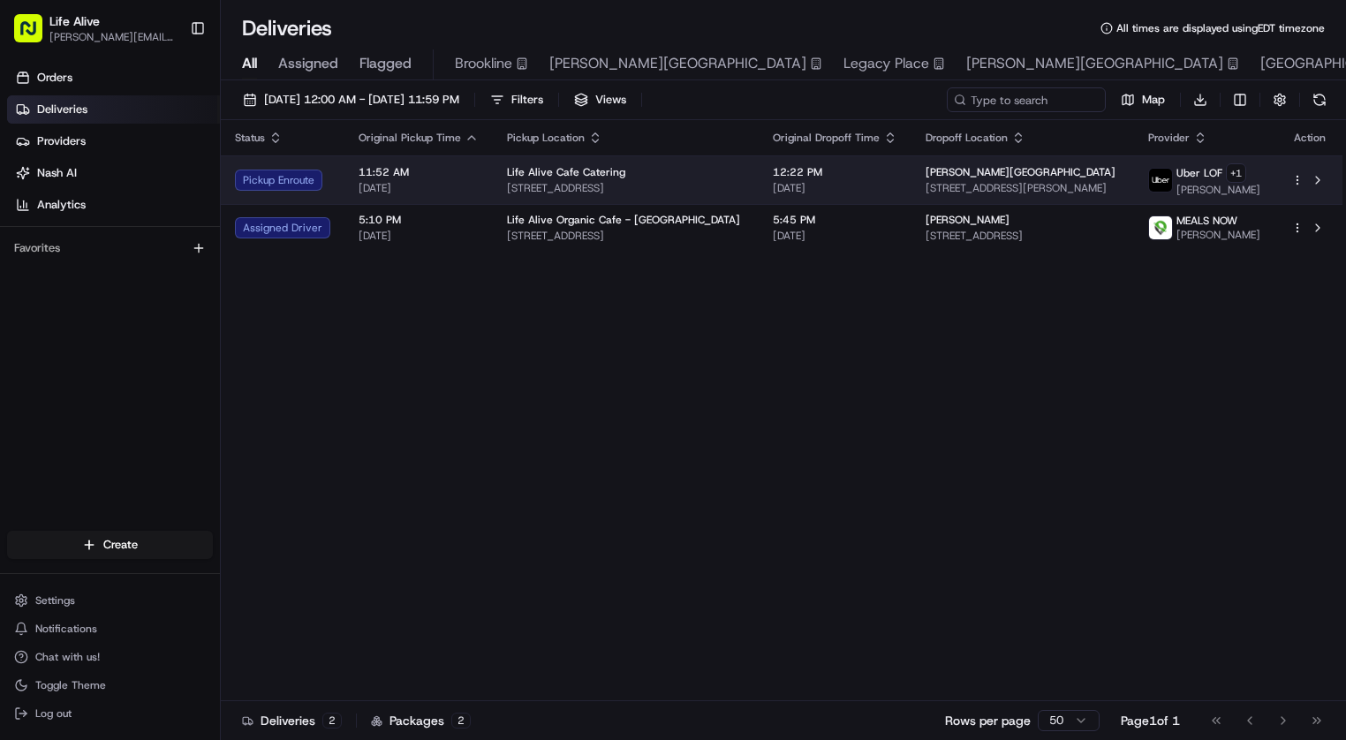
click at [911, 170] on td "[PERSON_NAME][GEOGRAPHIC_DATA] [STREET_ADDRESS][PERSON_NAME]" at bounding box center [1022, 179] width 223 height 49
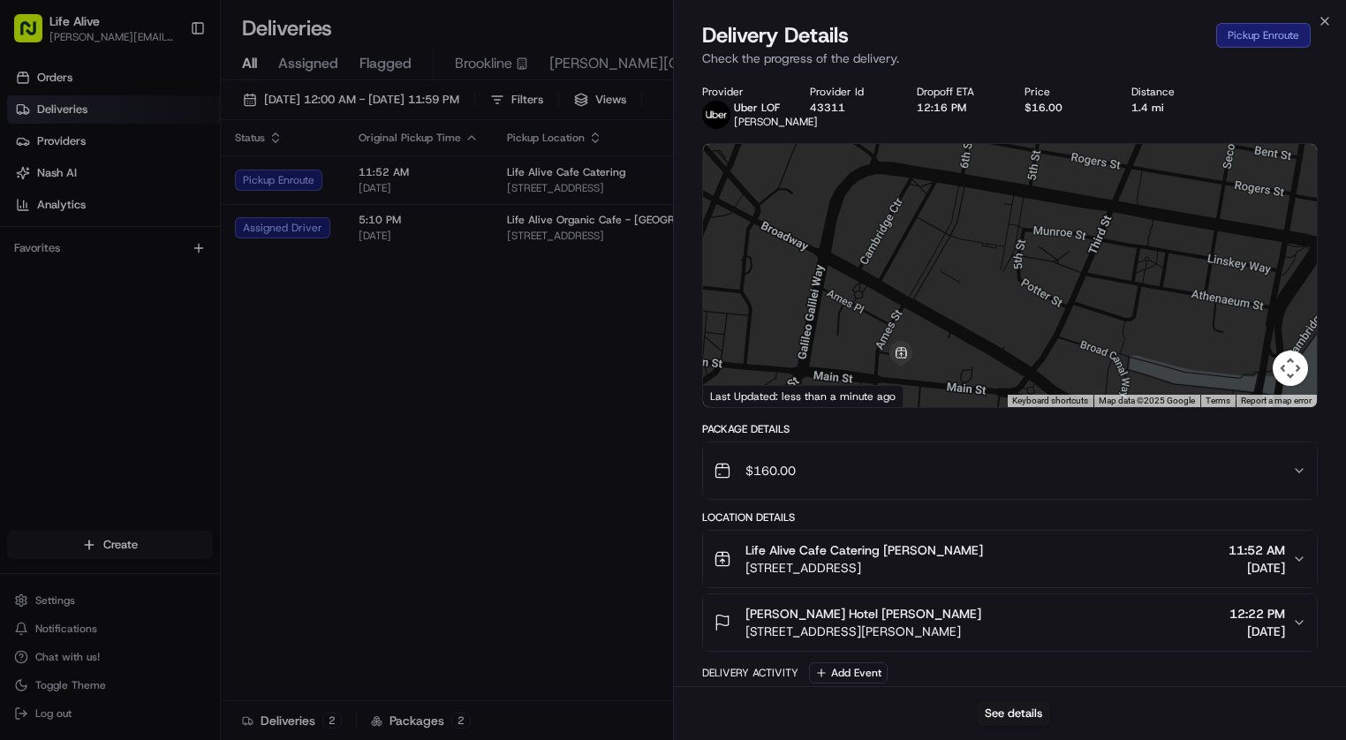
drag, startPoint x: 963, startPoint y: 304, endPoint x: 990, endPoint y: 275, distance: 39.4
click at [990, 275] on div at bounding box center [1010, 275] width 614 height 263
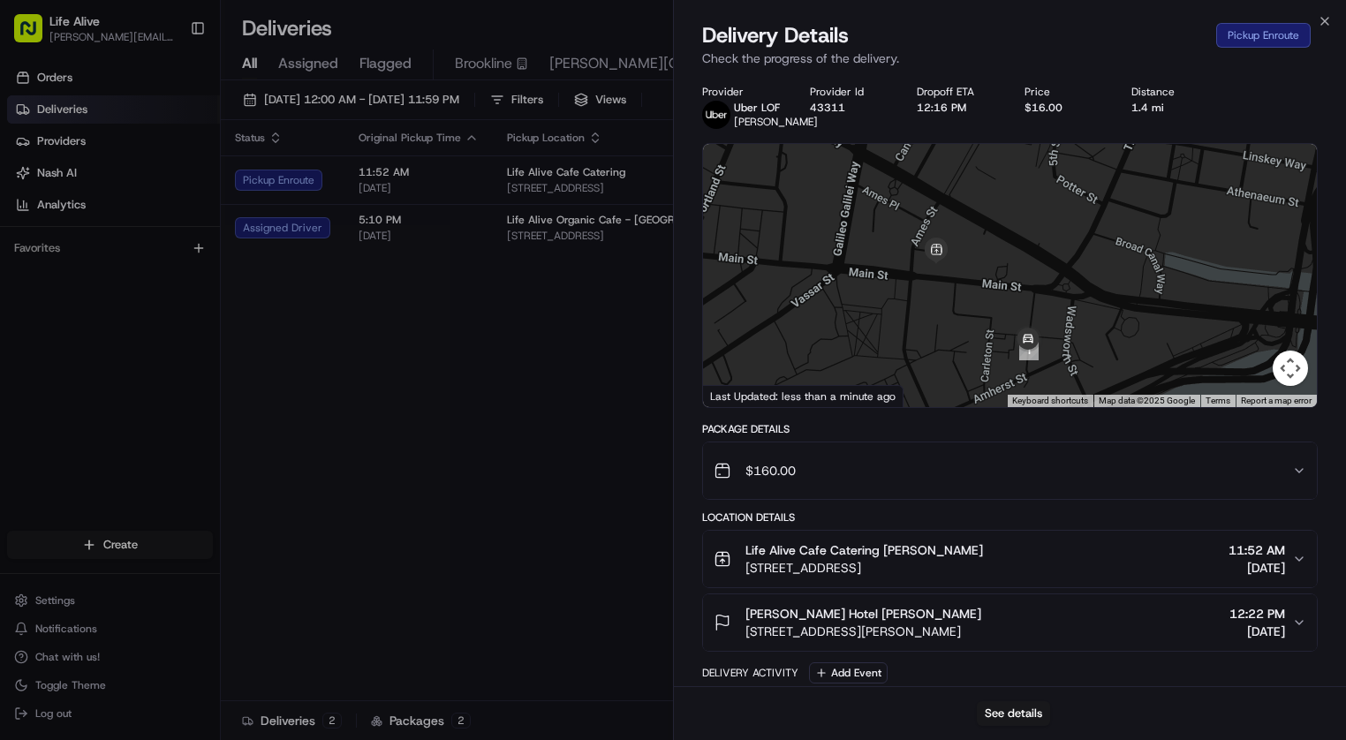
drag, startPoint x: 990, startPoint y: 275, endPoint x: 1023, endPoint y: 170, distance: 109.5
click at [1023, 170] on div at bounding box center [1010, 275] width 614 height 263
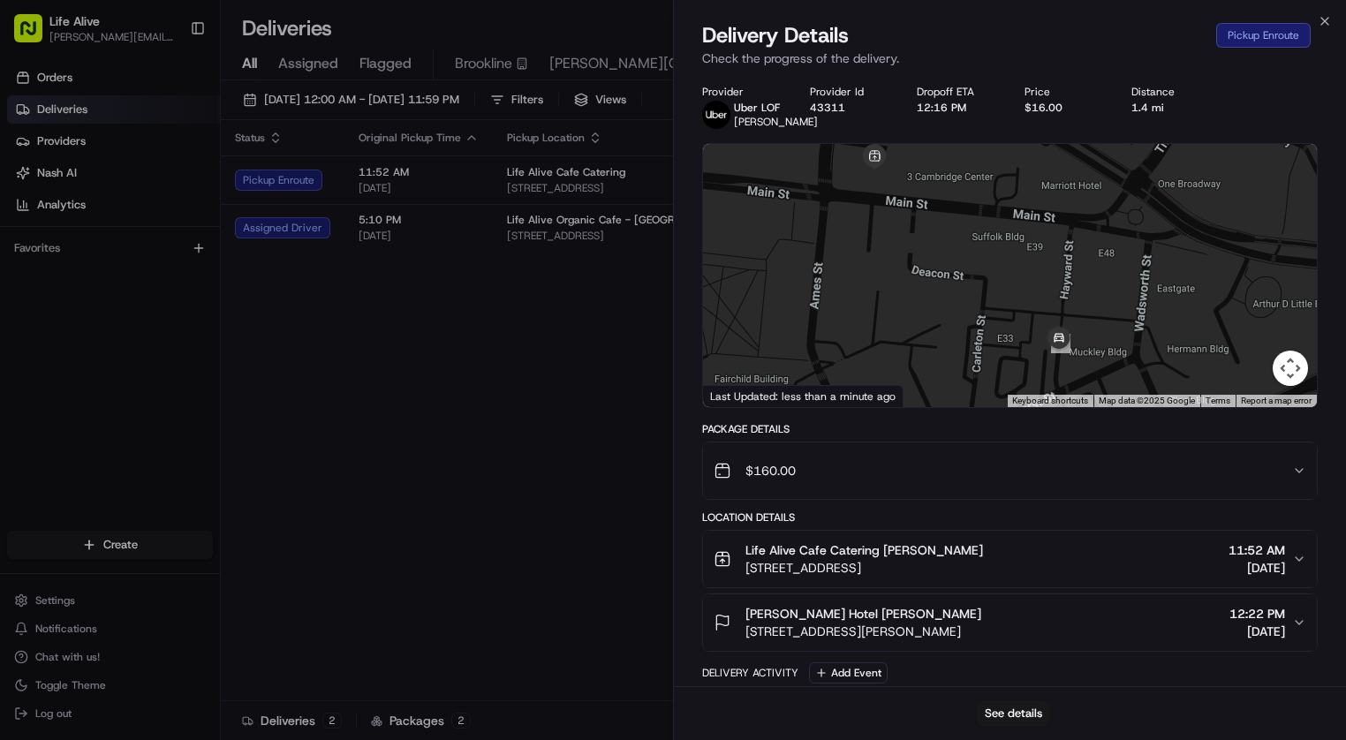
drag, startPoint x: 1015, startPoint y: 258, endPoint x: 1037, endPoint y: 152, distance: 108.2
click at [1037, 152] on div at bounding box center [1010, 275] width 614 height 263
drag, startPoint x: 1029, startPoint y: 265, endPoint x: 1026, endPoint y: 254, distance: 10.9
click at [1026, 254] on div at bounding box center [1010, 275] width 614 height 263
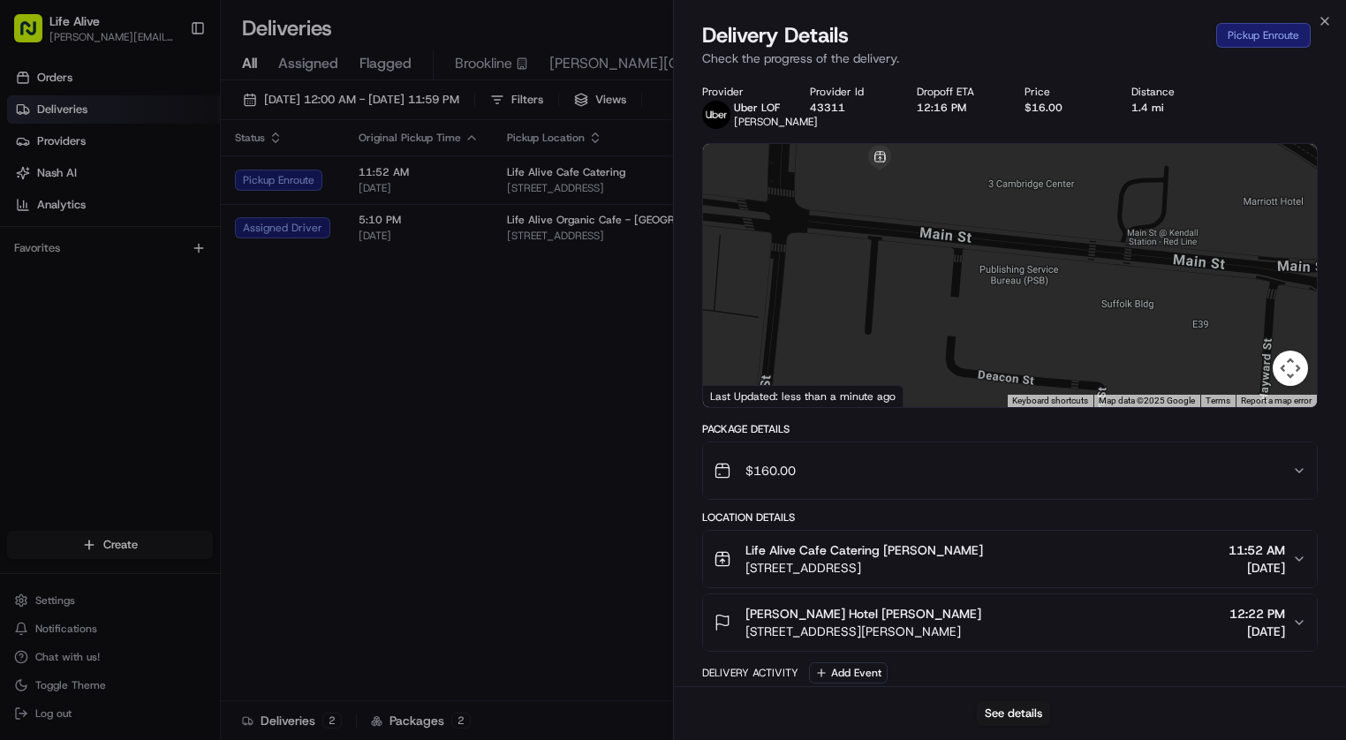
drag, startPoint x: 995, startPoint y: 285, endPoint x: 1160, endPoint y: 427, distance: 217.9
click at [1160, 427] on div "Provider [PERSON_NAME] Provider Id 43311 Dropoff ETA 12:16 PM Price $16.00 Dist…" at bounding box center [1009, 497] width 615 height 825
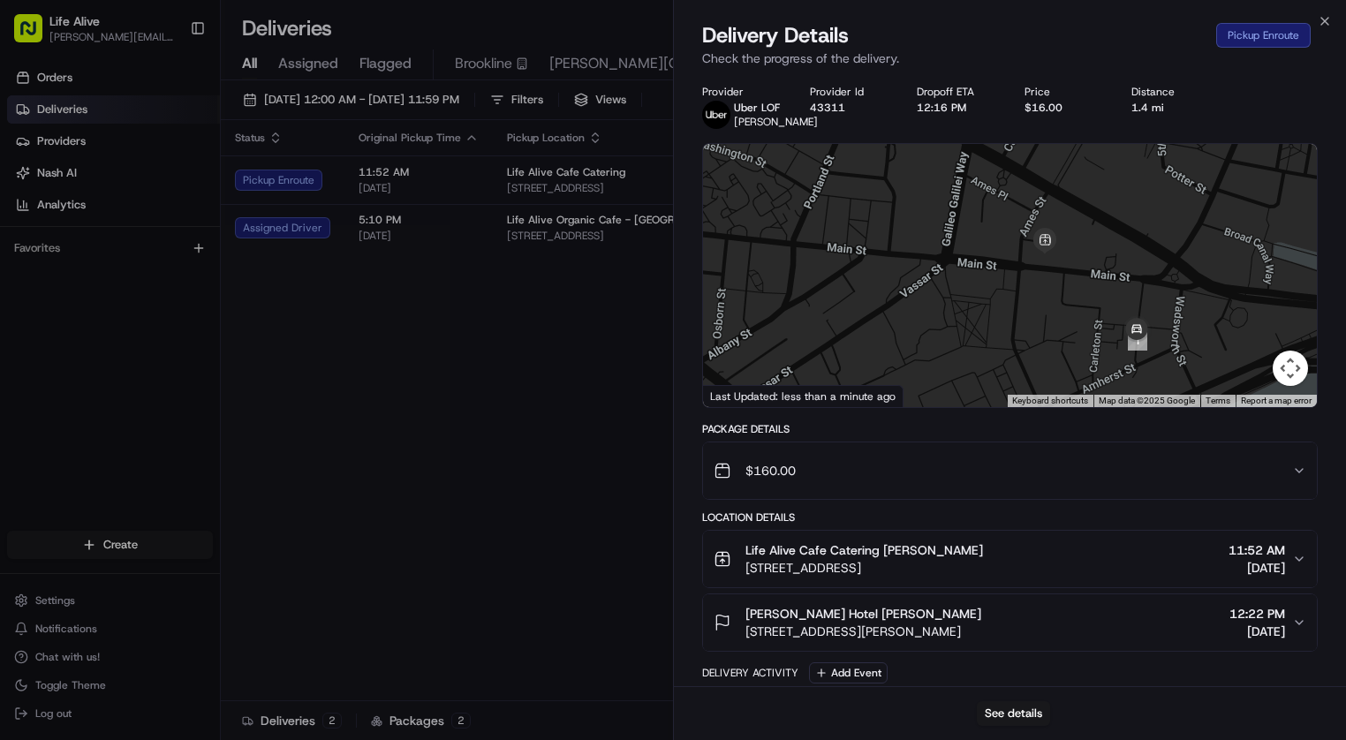
drag, startPoint x: 1117, startPoint y: 325, endPoint x: 1098, endPoint y: 290, distance: 39.9
click at [1098, 290] on div at bounding box center [1010, 275] width 614 height 263
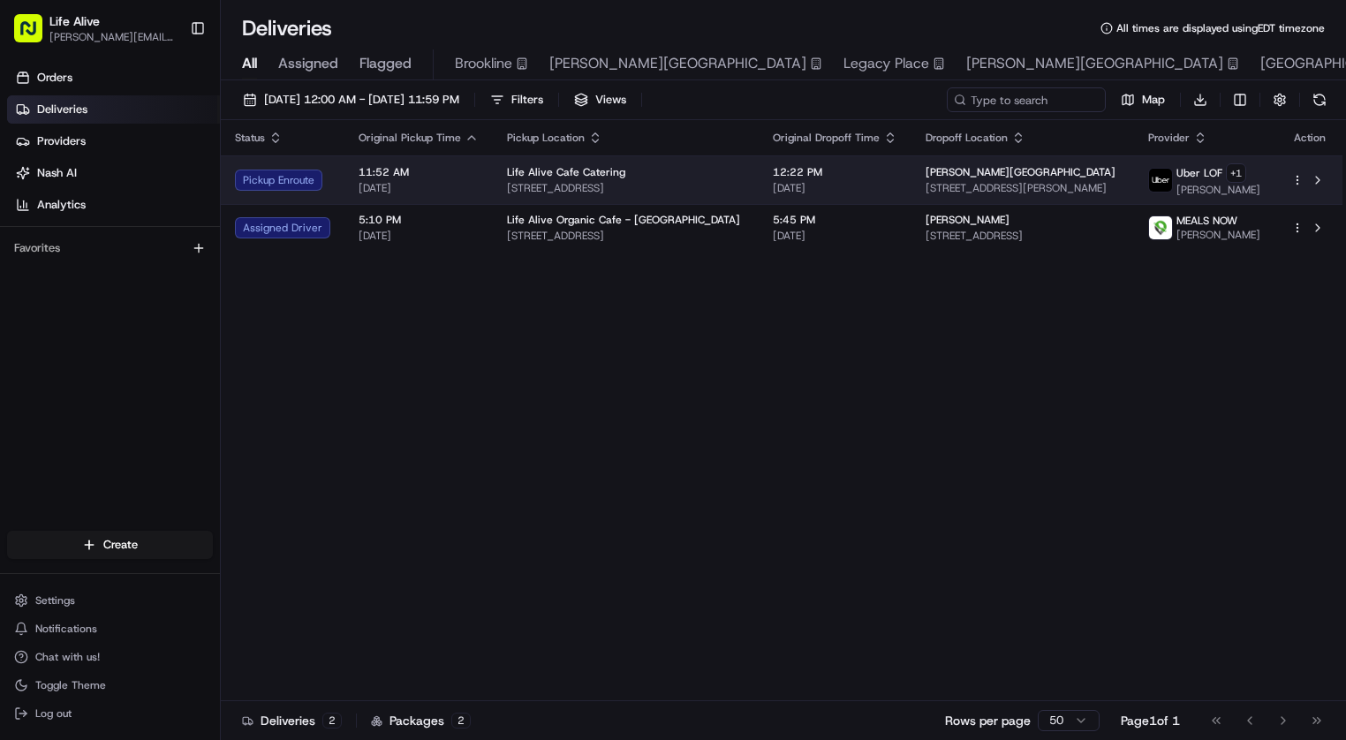
click at [925, 174] on span "[PERSON_NAME][GEOGRAPHIC_DATA]" at bounding box center [1020, 172] width 190 height 14
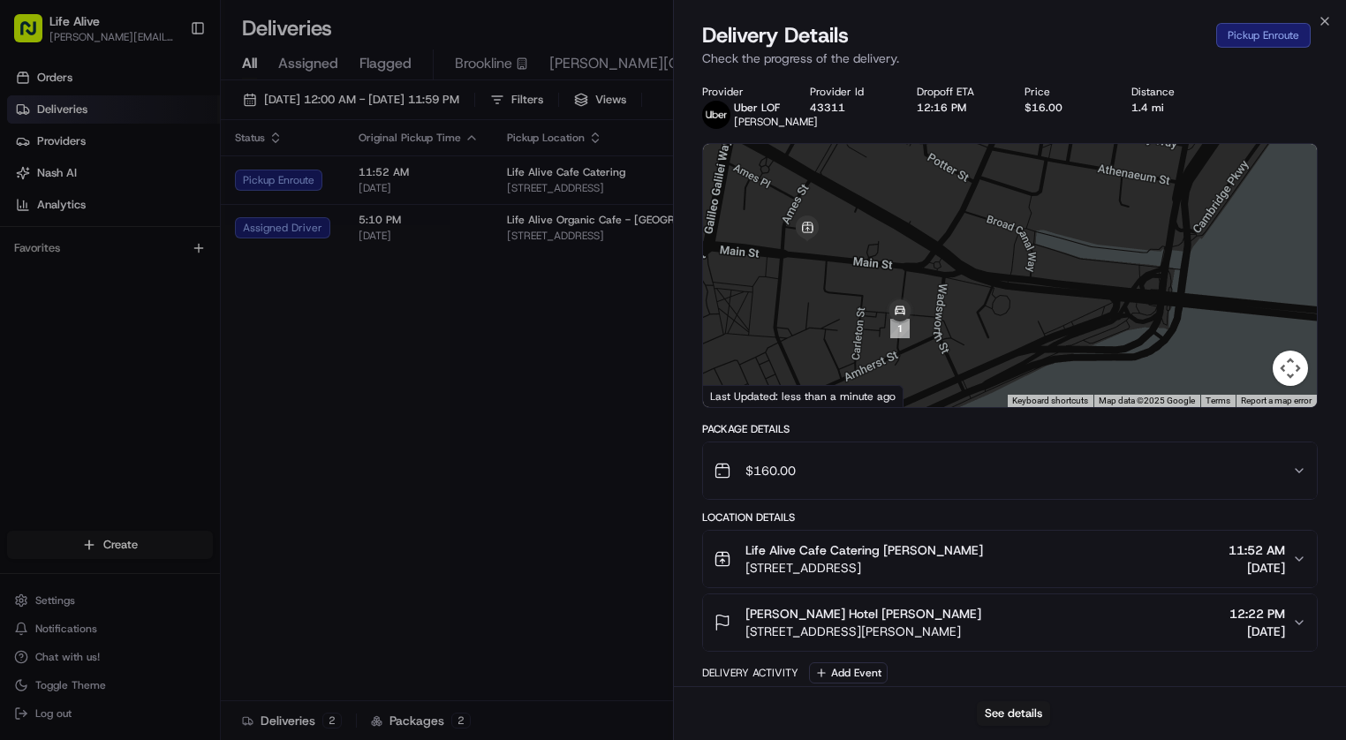
drag, startPoint x: 953, startPoint y: 329, endPoint x: 955, endPoint y: 197, distance: 132.5
click at [955, 197] on div at bounding box center [1010, 275] width 614 height 263
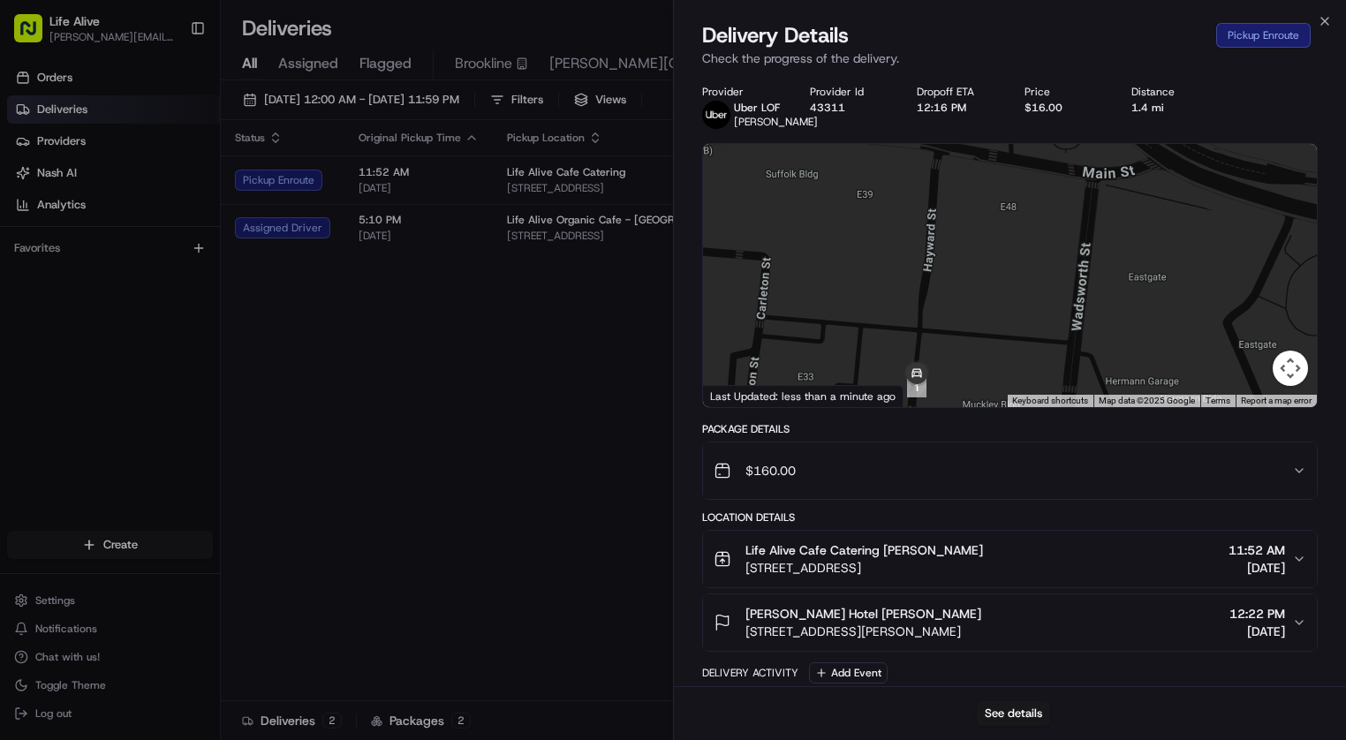
drag, startPoint x: 907, startPoint y: 292, endPoint x: 1051, endPoint y: 127, distance: 219.0
click at [1051, 127] on div "Provider Uber LOF Zhihao Z. Provider Id 43311 Dropoff ETA 12:16 PM Price $16.00…" at bounding box center [1009, 497] width 615 height 825
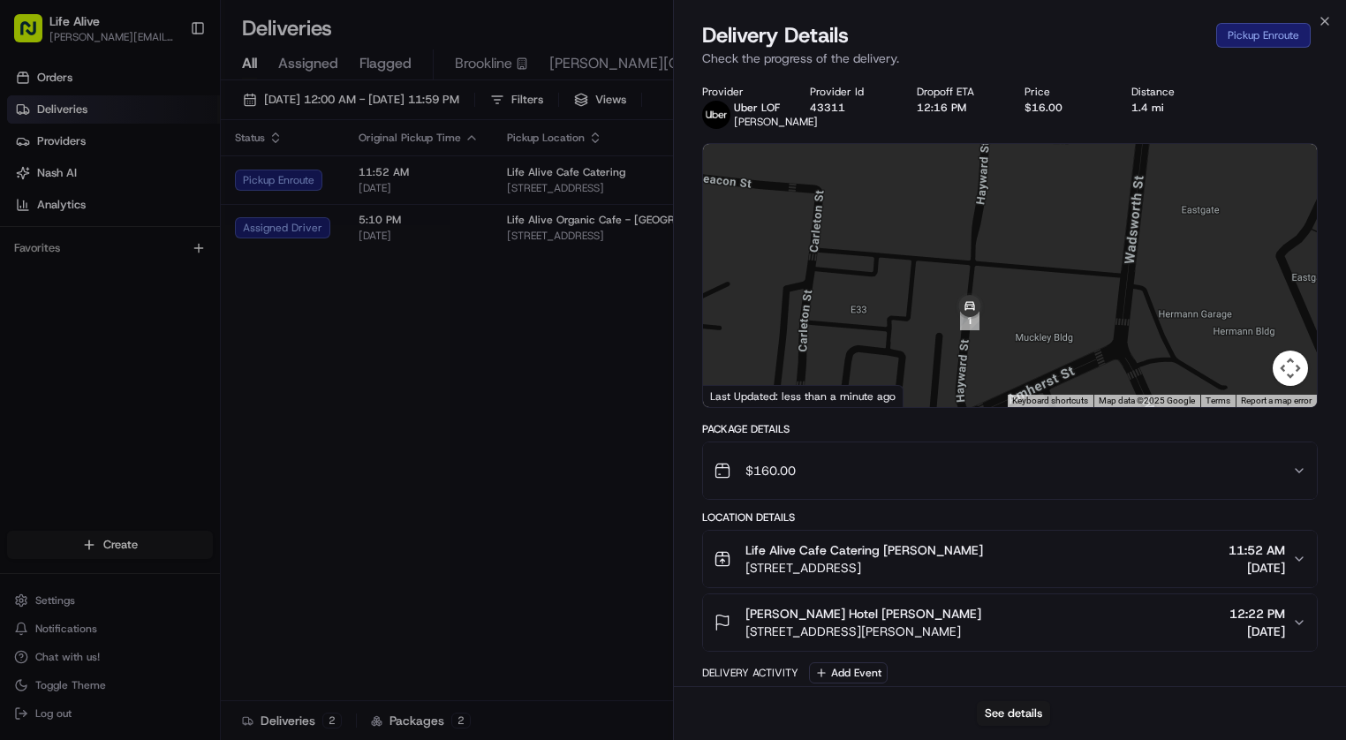
drag, startPoint x: 995, startPoint y: 252, endPoint x: 1058, endPoint y: 173, distance: 100.5
click at [1058, 173] on div at bounding box center [1010, 275] width 614 height 263
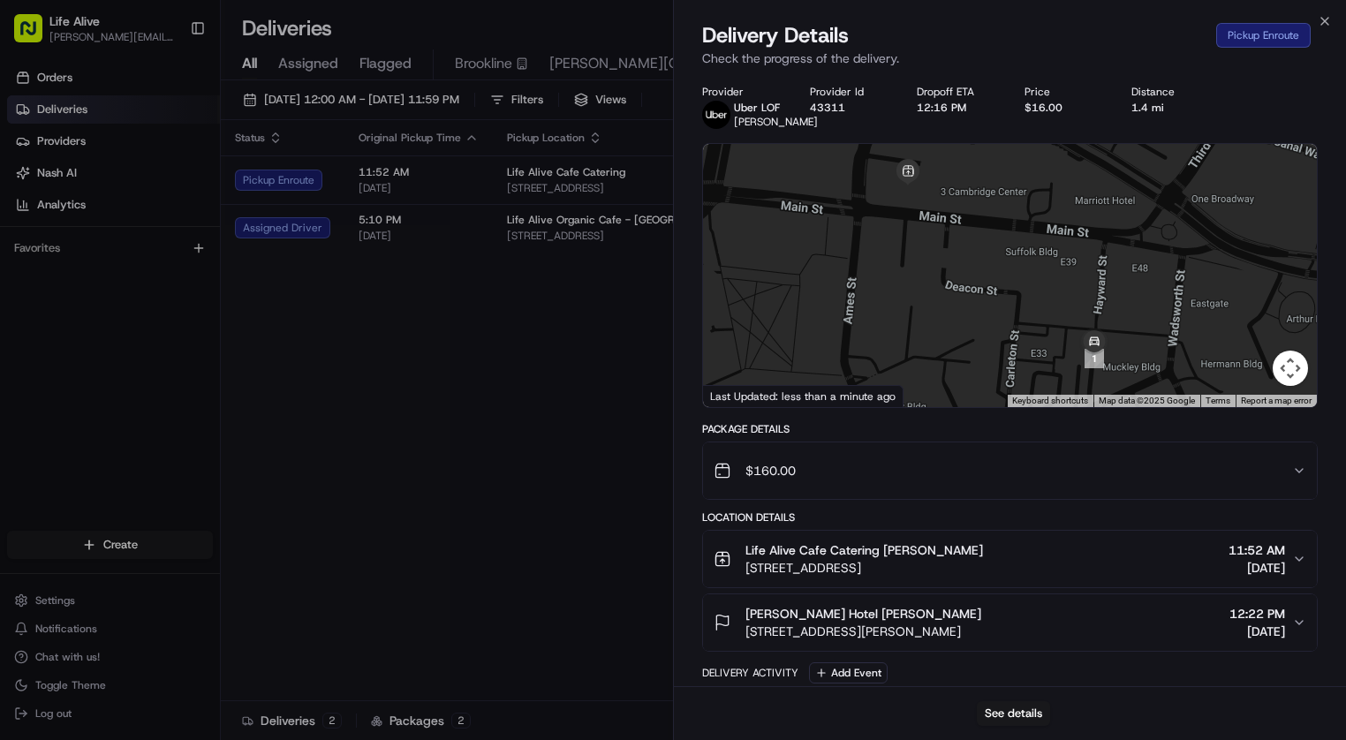
drag, startPoint x: 1057, startPoint y: 216, endPoint x: 1137, endPoint y: 328, distance: 137.2
click at [1137, 328] on div at bounding box center [1010, 275] width 614 height 263
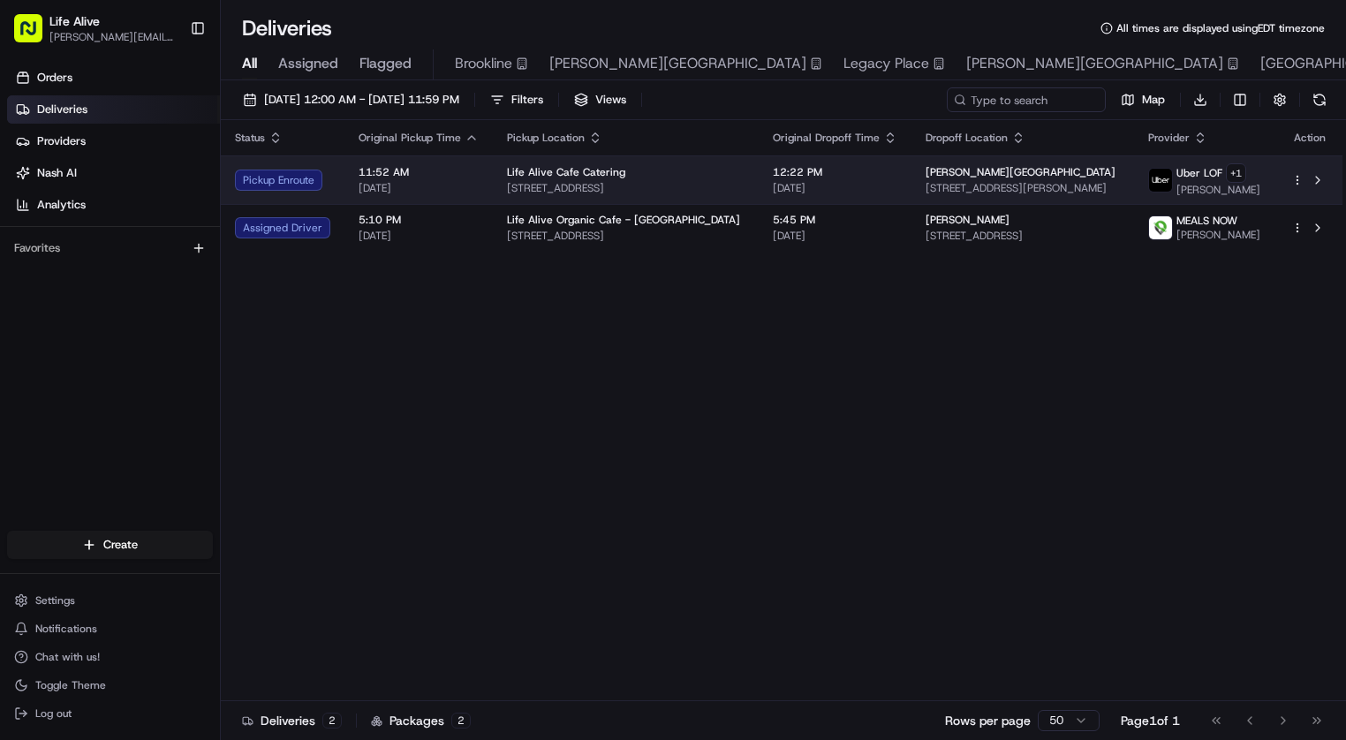
click at [862, 156] on td "12:22 PM [DATE]" at bounding box center [834, 179] width 153 height 49
click at [883, 187] on td "12:22 PM [DATE]" at bounding box center [834, 179] width 153 height 49
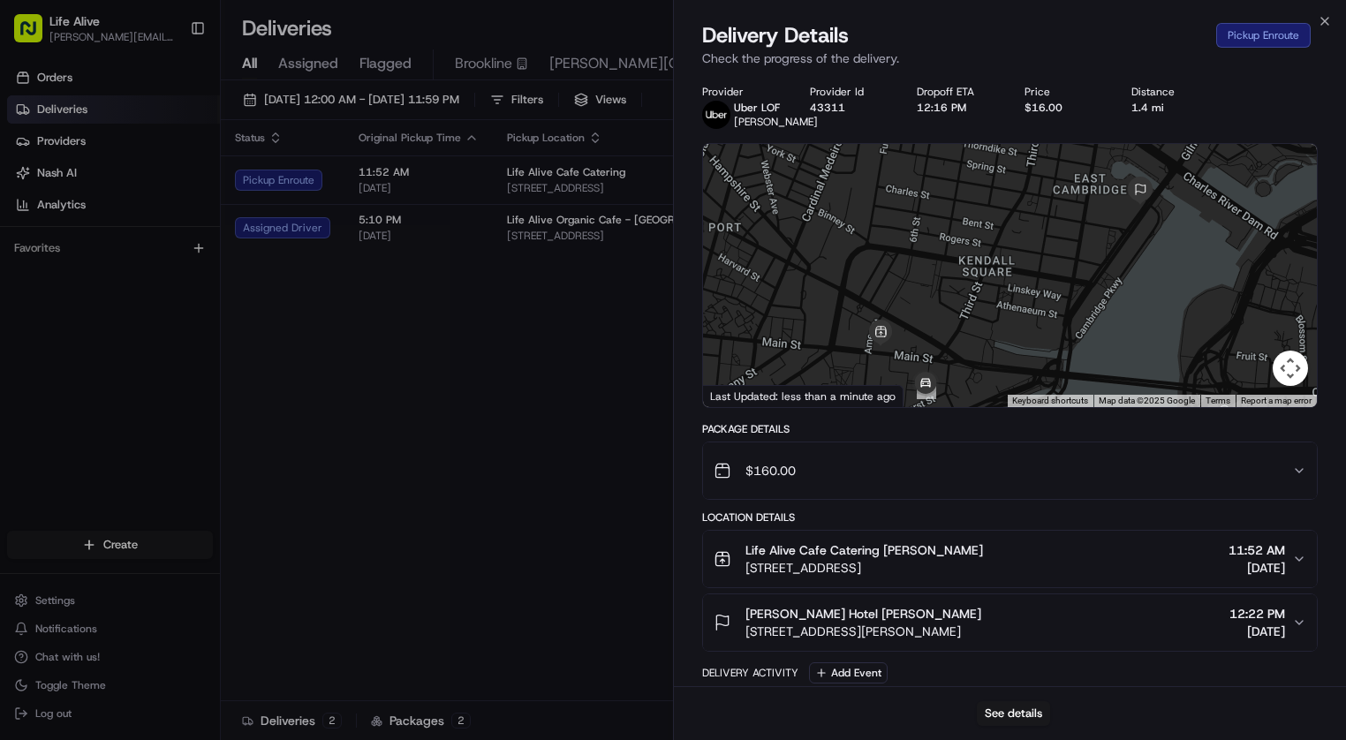
scroll to position [29, 0]
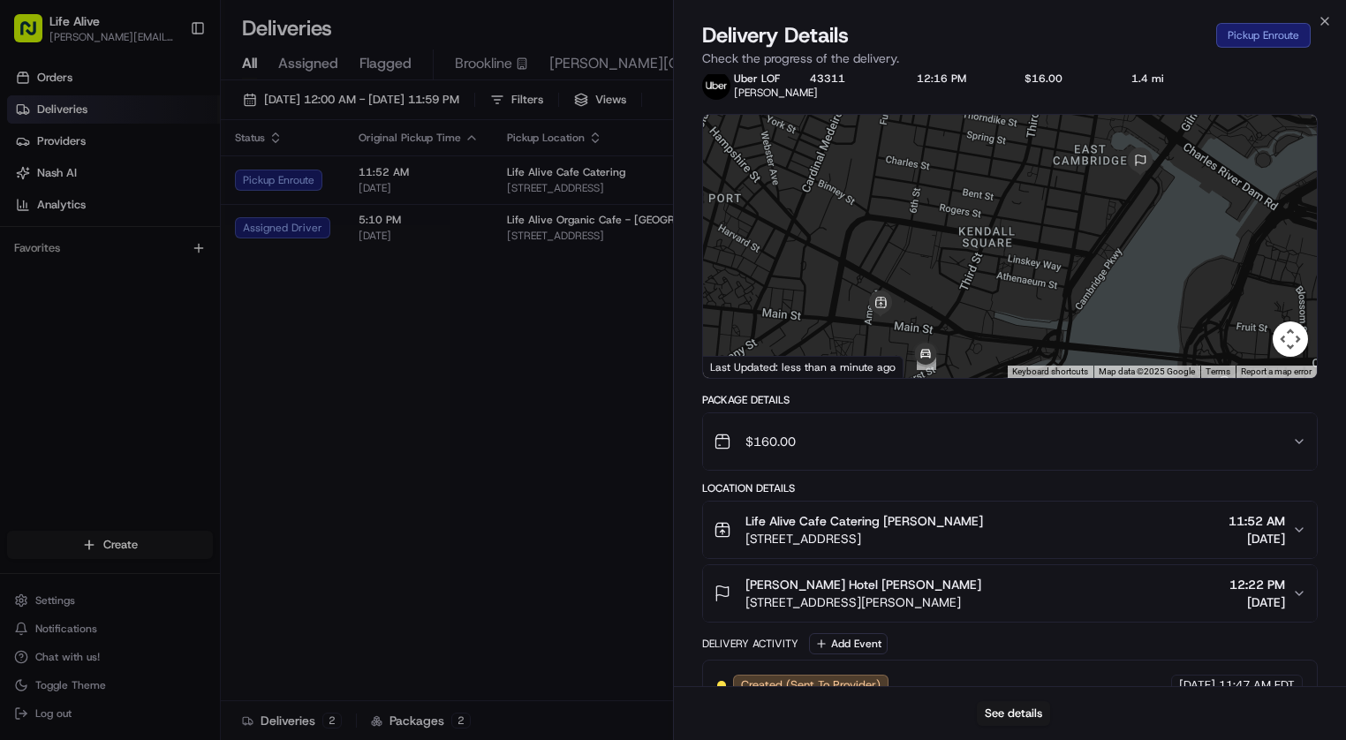
click at [1013, 259] on div at bounding box center [1010, 246] width 614 height 263
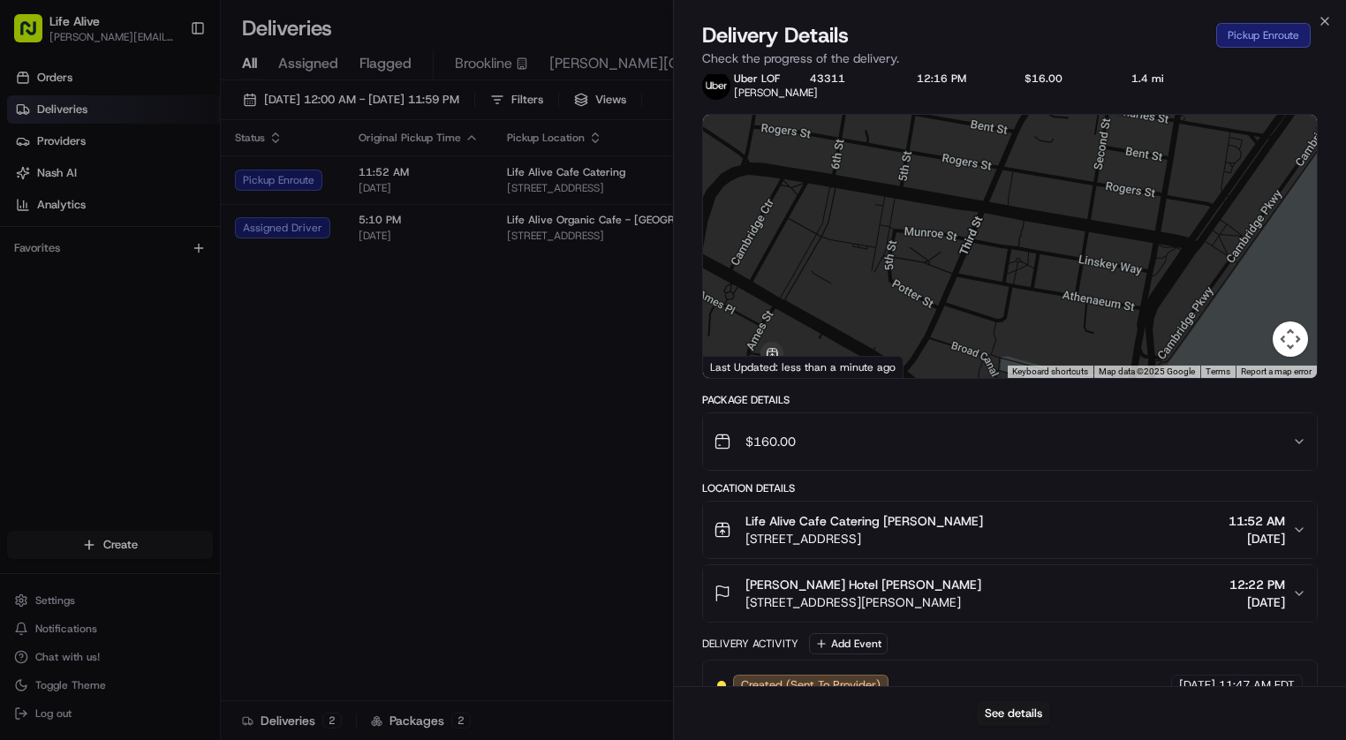
click at [1010, 281] on div at bounding box center [1010, 246] width 614 height 263
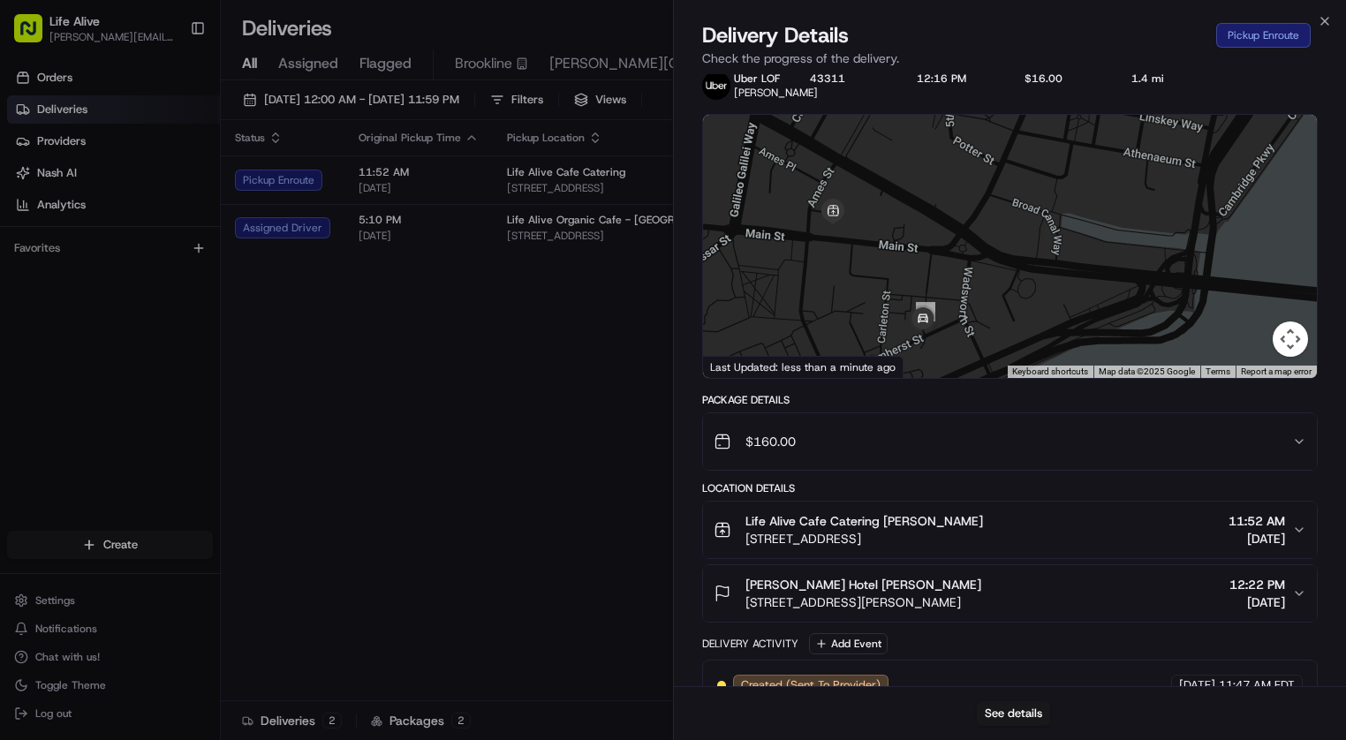
drag, startPoint x: 1013, startPoint y: 281, endPoint x: 1075, endPoint y: 134, distance: 159.4
click at [1075, 134] on div at bounding box center [1010, 246] width 614 height 263
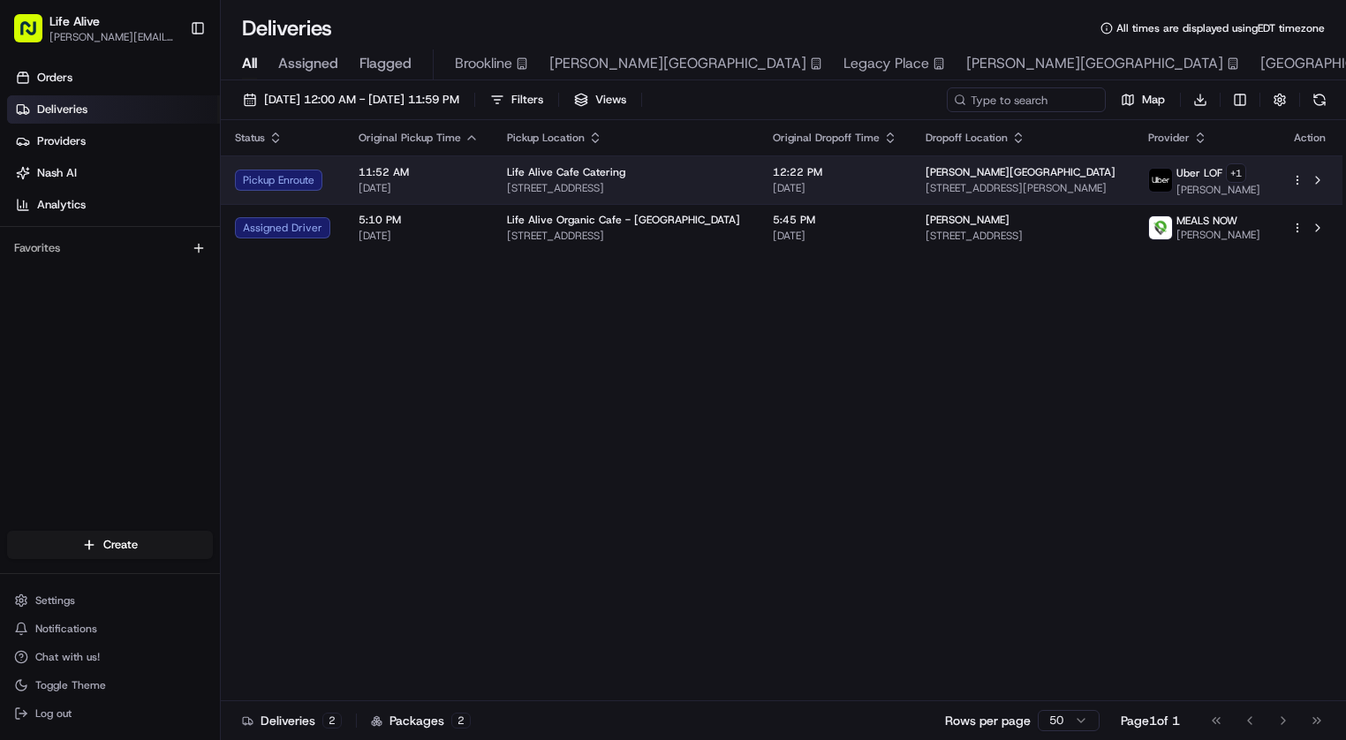
click at [784, 196] on td "12:22 PM 08/16/2025" at bounding box center [834, 179] width 153 height 49
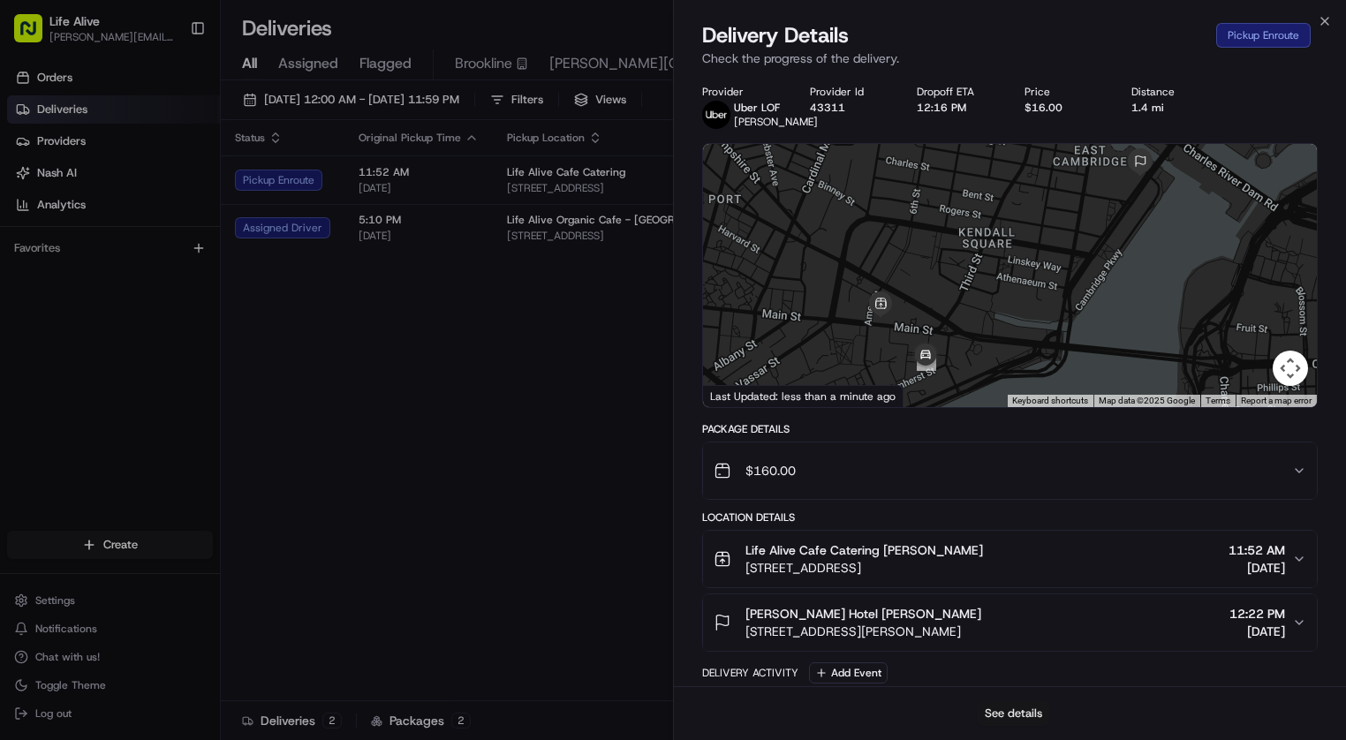
click at [998, 711] on button "See details" at bounding box center [1013, 713] width 73 height 25
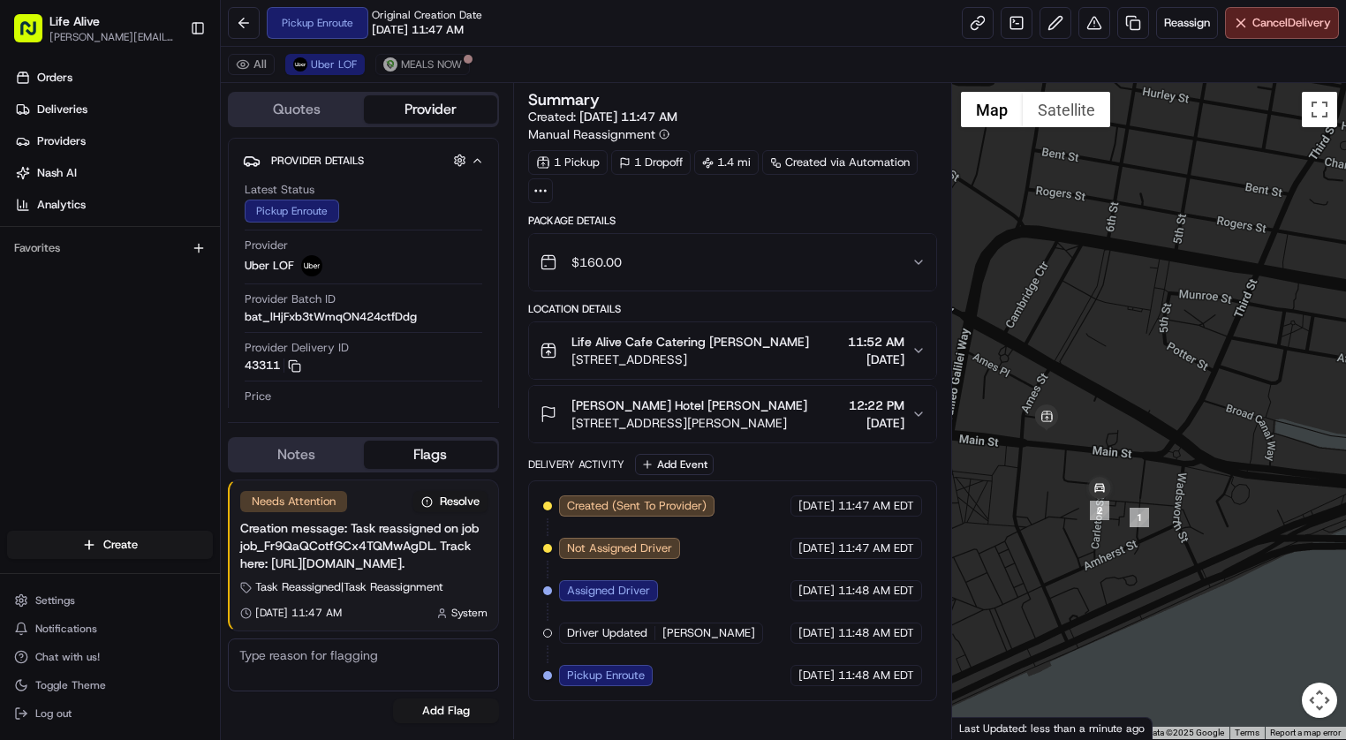
drag, startPoint x: 1082, startPoint y: 469, endPoint x: 1155, endPoint y: 282, distance: 201.0
click at [1155, 282] on div at bounding box center [1149, 411] width 394 height 656
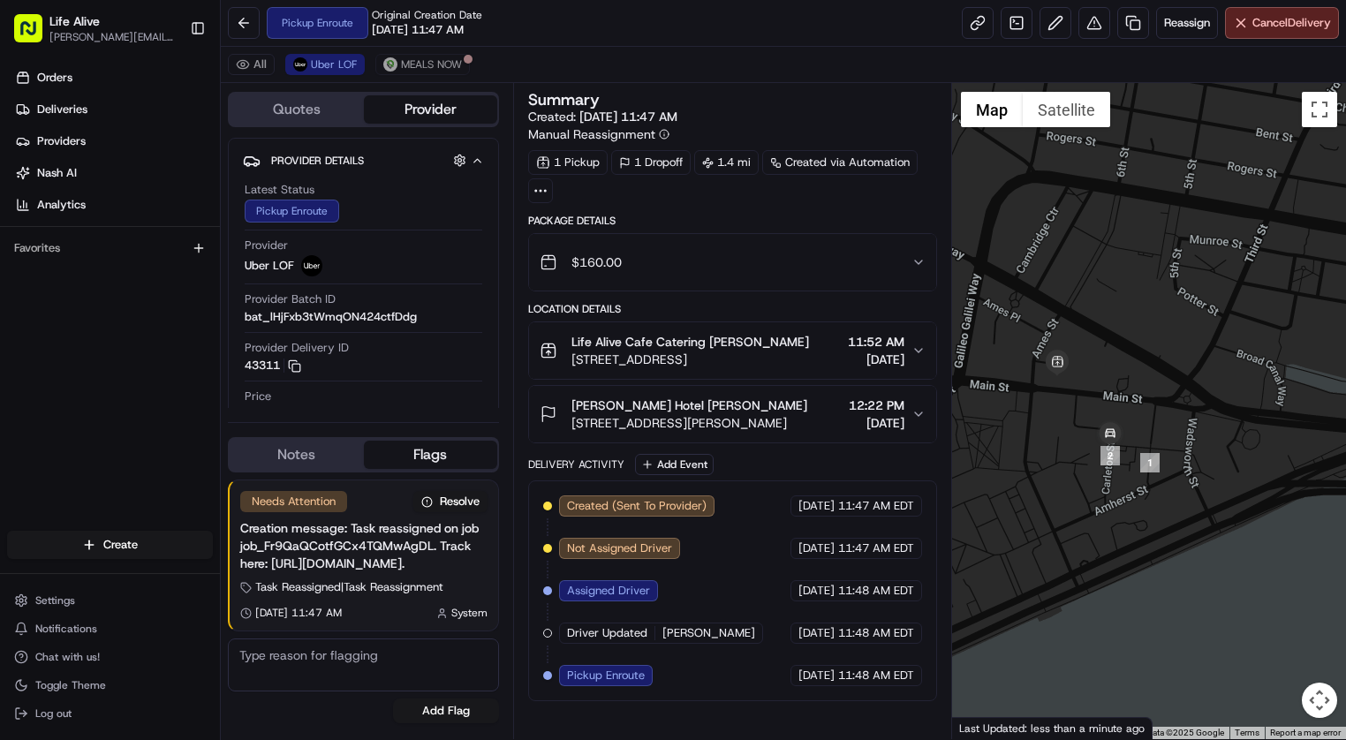
drag, startPoint x: 1151, startPoint y: 398, endPoint x: 1180, endPoint y: 334, distance: 70.7
click at [1180, 334] on div at bounding box center [1149, 411] width 394 height 656
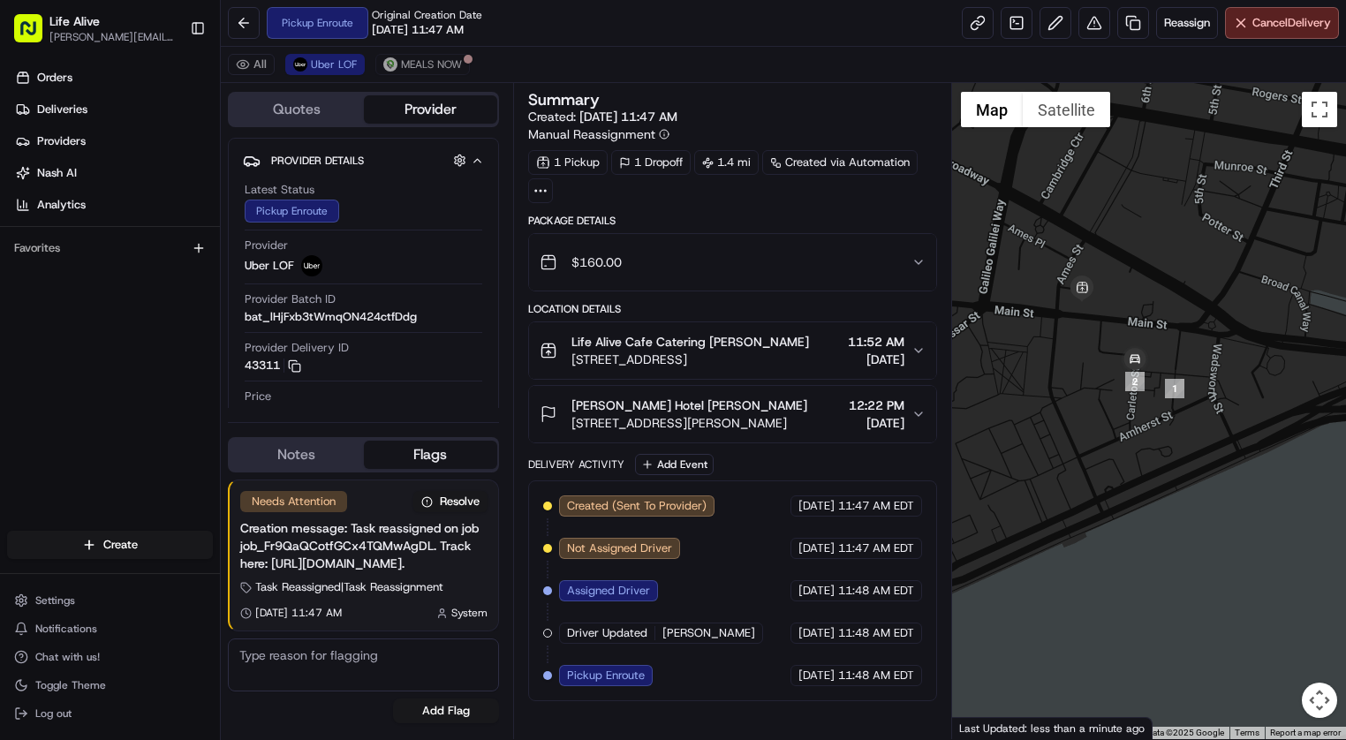
drag, startPoint x: 1180, startPoint y: 334, endPoint x: 1193, endPoint y: 215, distance: 119.9
click at [1193, 215] on div at bounding box center [1149, 411] width 394 height 656
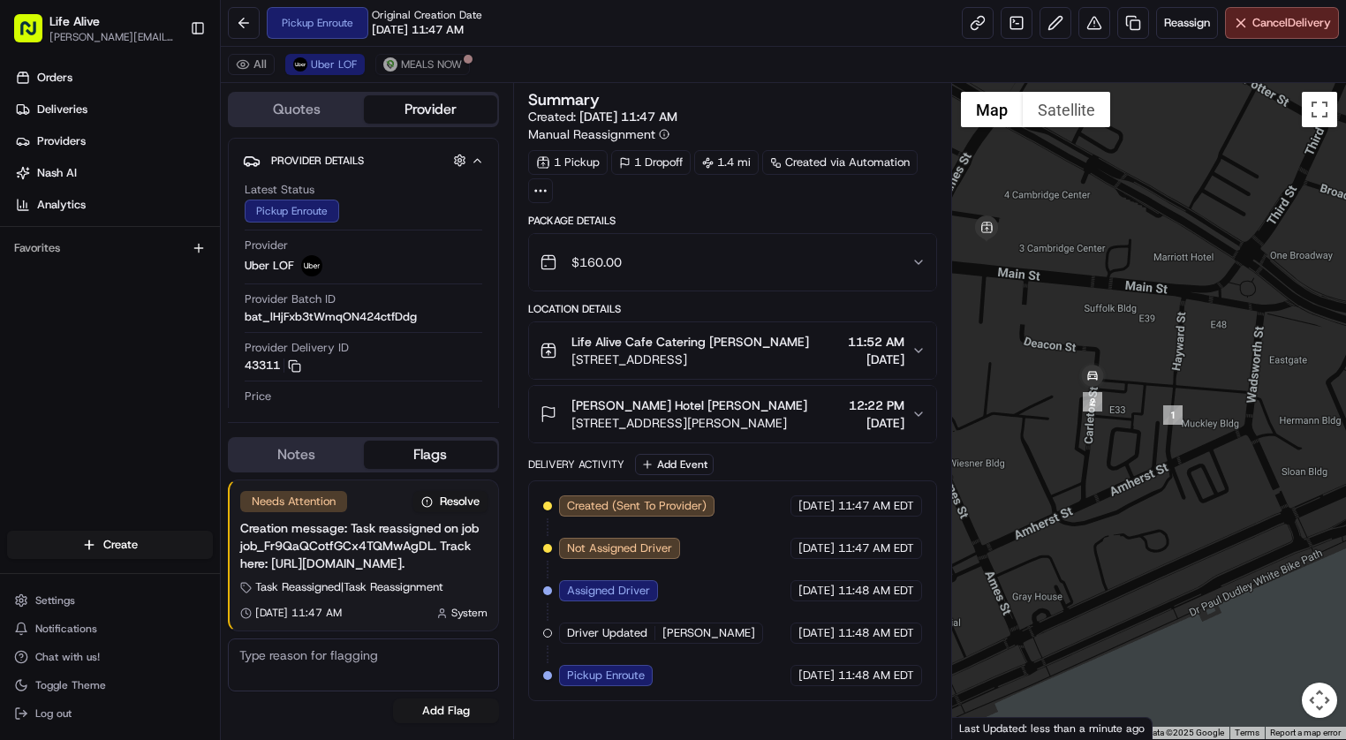
drag, startPoint x: 1131, startPoint y: 400, endPoint x: 1139, endPoint y: 357, distance: 44.0
click at [1139, 357] on div at bounding box center [1149, 411] width 394 height 656
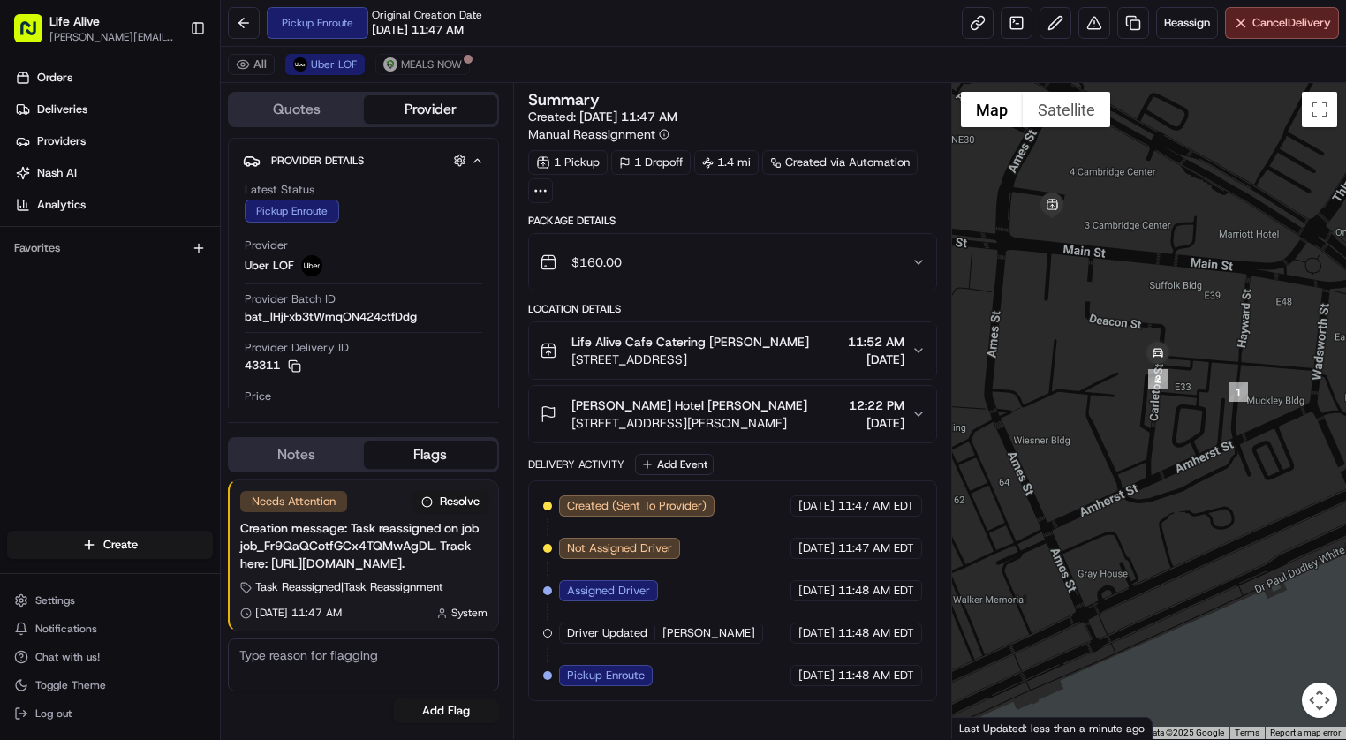
drag, startPoint x: 1139, startPoint y: 357, endPoint x: 1202, endPoint y: 334, distance: 66.8
click at [1202, 334] on div at bounding box center [1149, 411] width 394 height 656
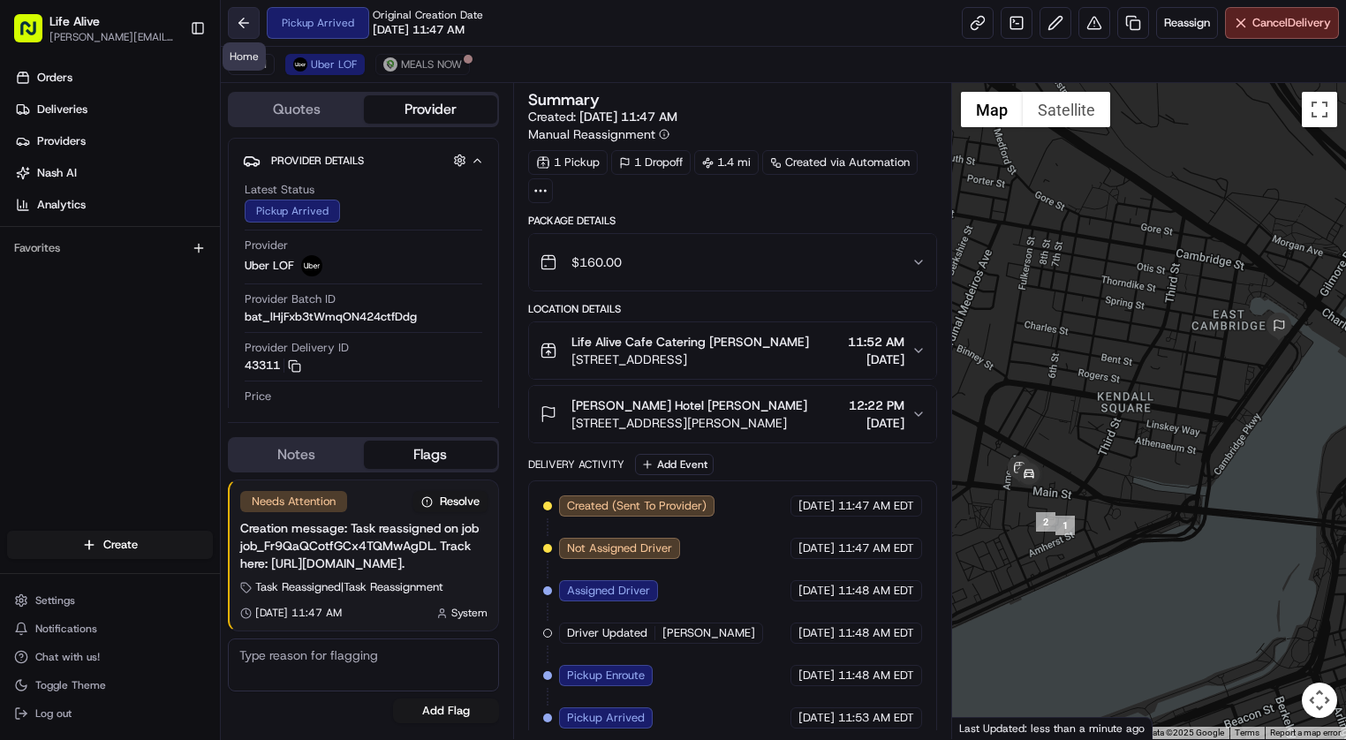
click at [239, 28] on button at bounding box center [244, 23] width 32 height 32
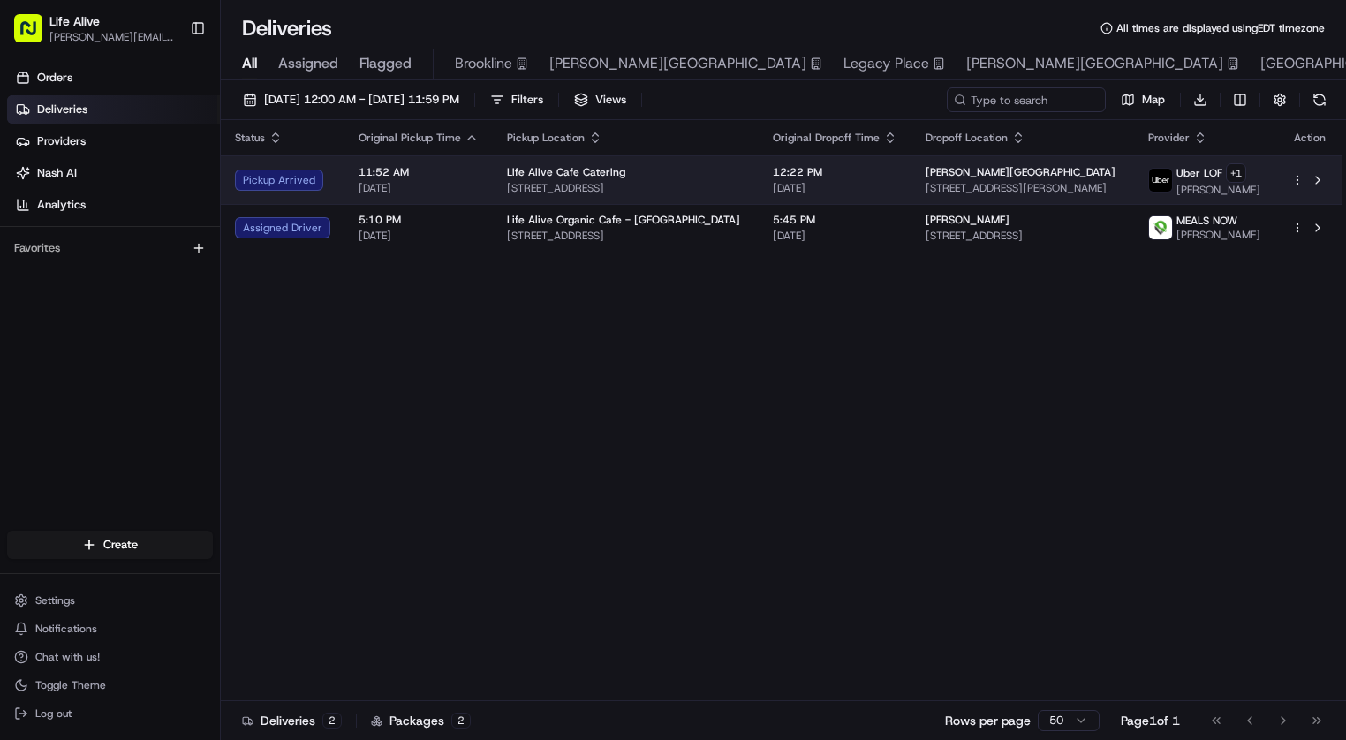
click at [495, 192] on td "Life Alive Cafe Catering [STREET_ADDRESS]" at bounding box center [626, 179] width 266 height 49
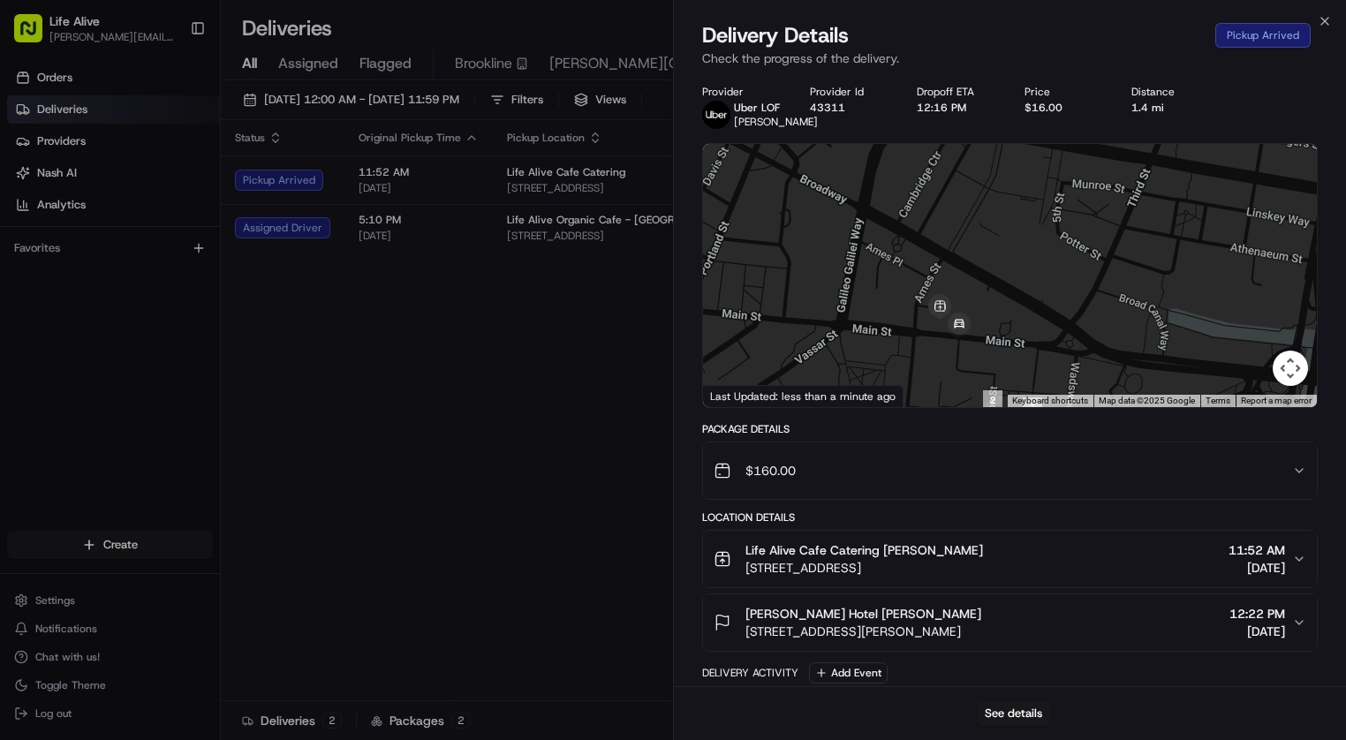
drag, startPoint x: 929, startPoint y: 291, endPoint x: 1041, endPoint y: 251, distance: 119.3
click at [1040, 252] on div at bounding box center [1010, 275] width 614 height 263
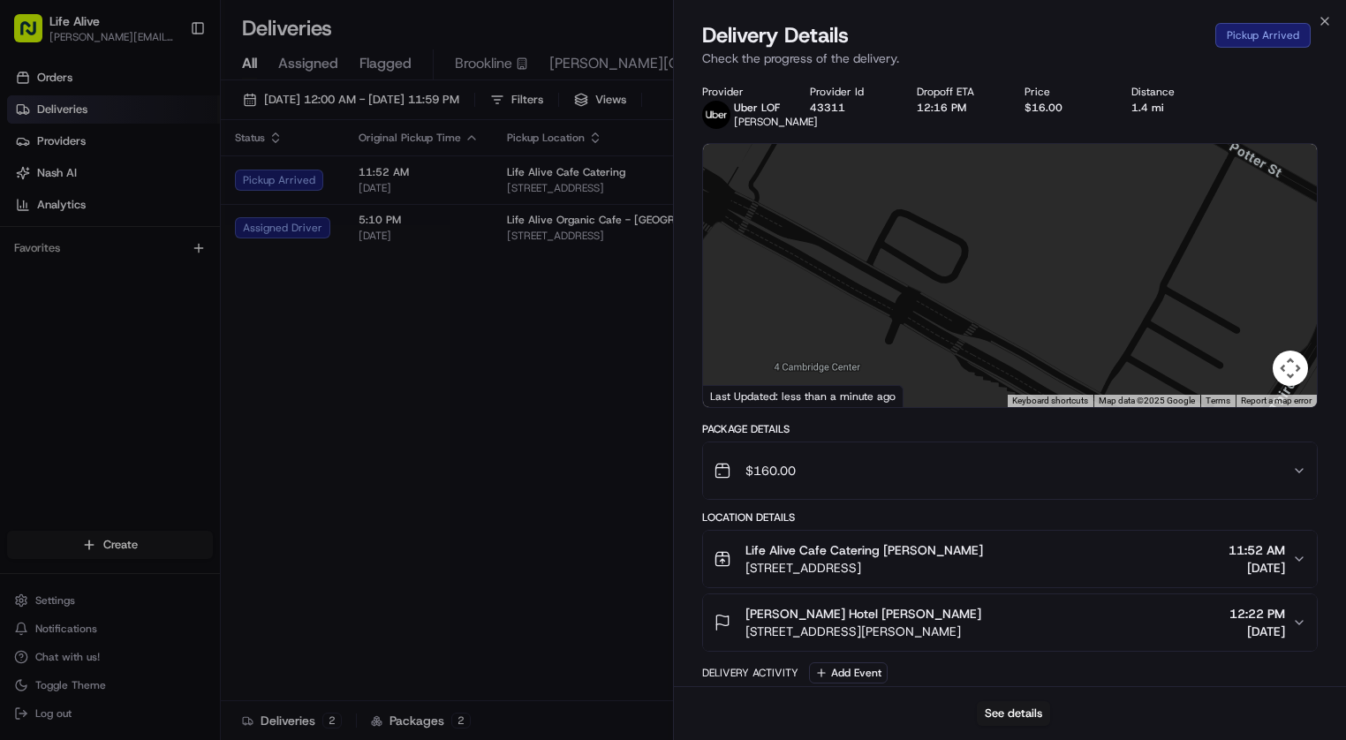
drag, startPoint x: 1041, startPoint y: 248, endPoint x: 1099, endPoint y: 177, distance: 91.6
click at [1099, 177] on div at bounding box center [1010, 275] width 614 height 263
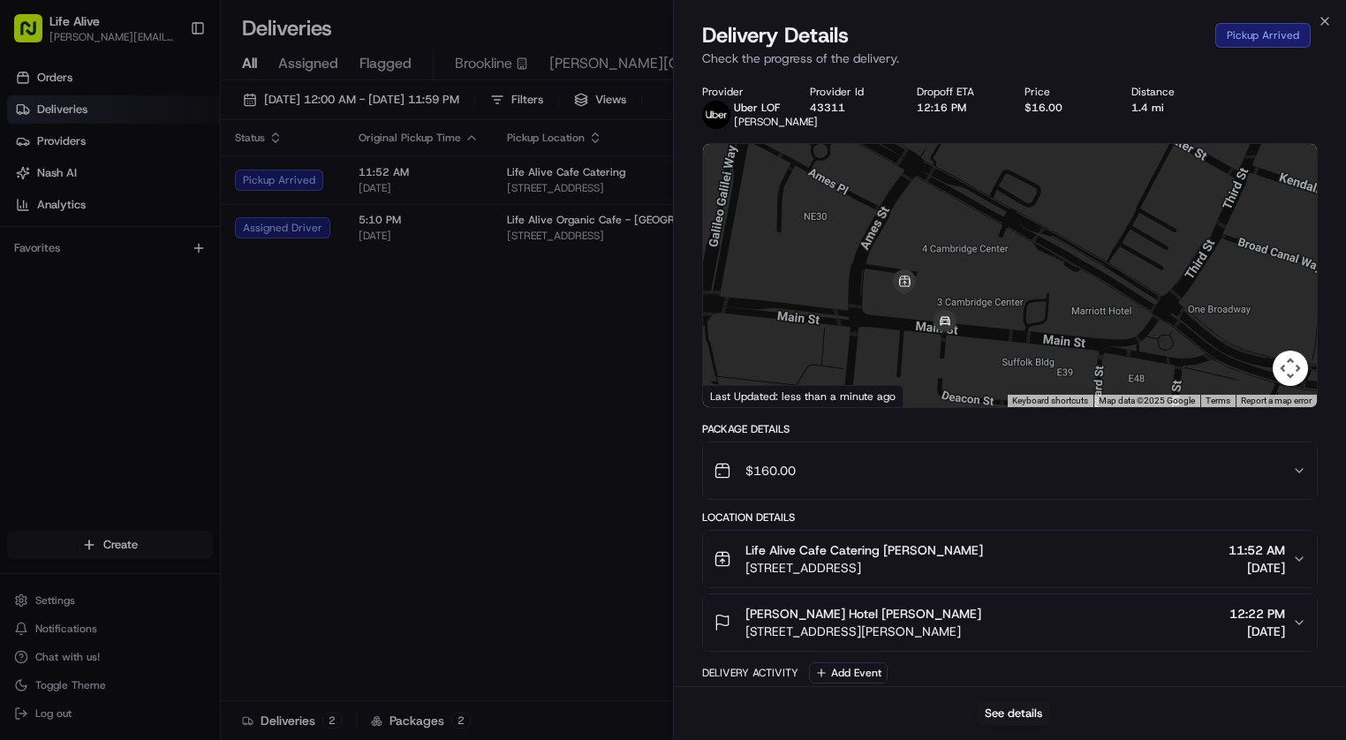
drag, startPoint x: 1060, startPoint y: 260, endPoint x: 1091, endPoint y: 202, distance: 65.6
click at [1079, 210] on div at bounding box center [1010, 275] width 614 height 263
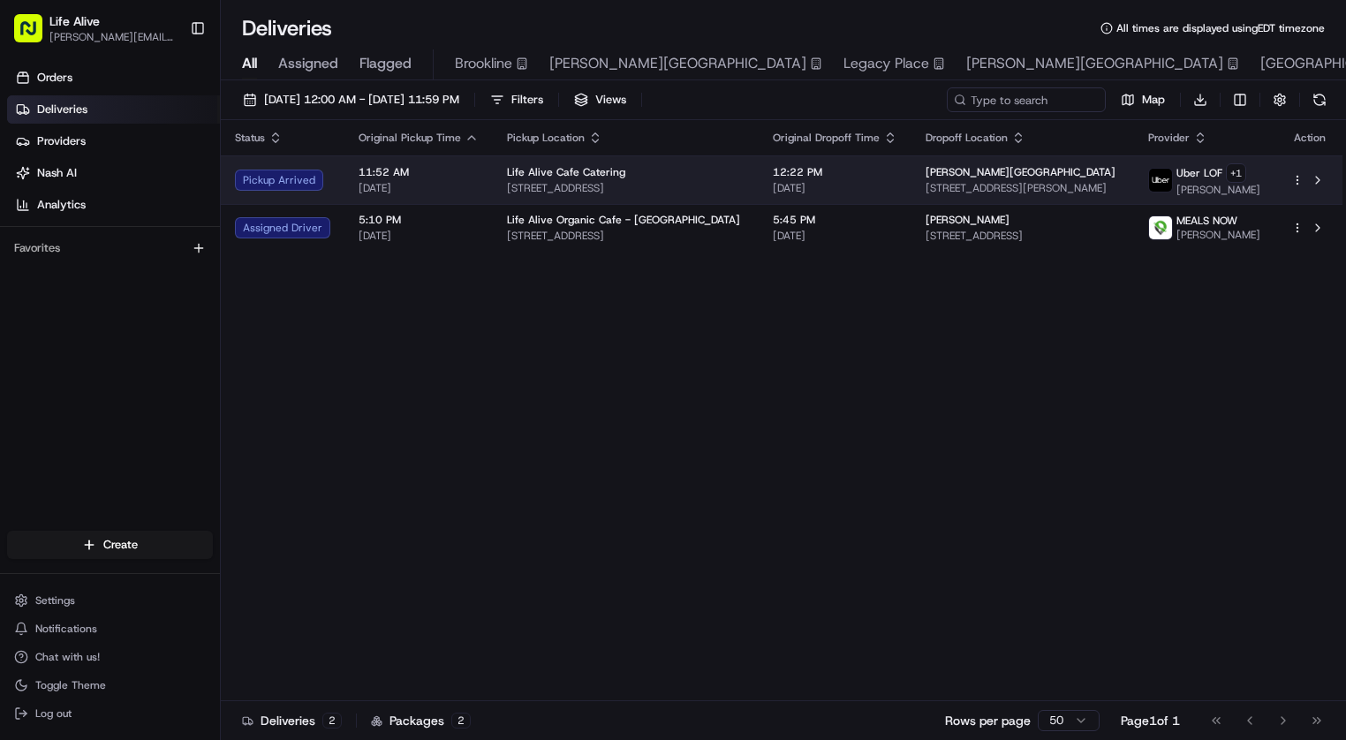
click at [911, 174] on td "[PERSON_NAME][GEOGRAPHIC_DATA] [STREET_ADDRESS][PERSON_NAME]" at bounding box center [1022, 179] width 223 height 49
click at [996, 181] on span "[STREET_ADDRESS][PERSON_NAME]" at bounding box center [1022, 188] width 194 height 14
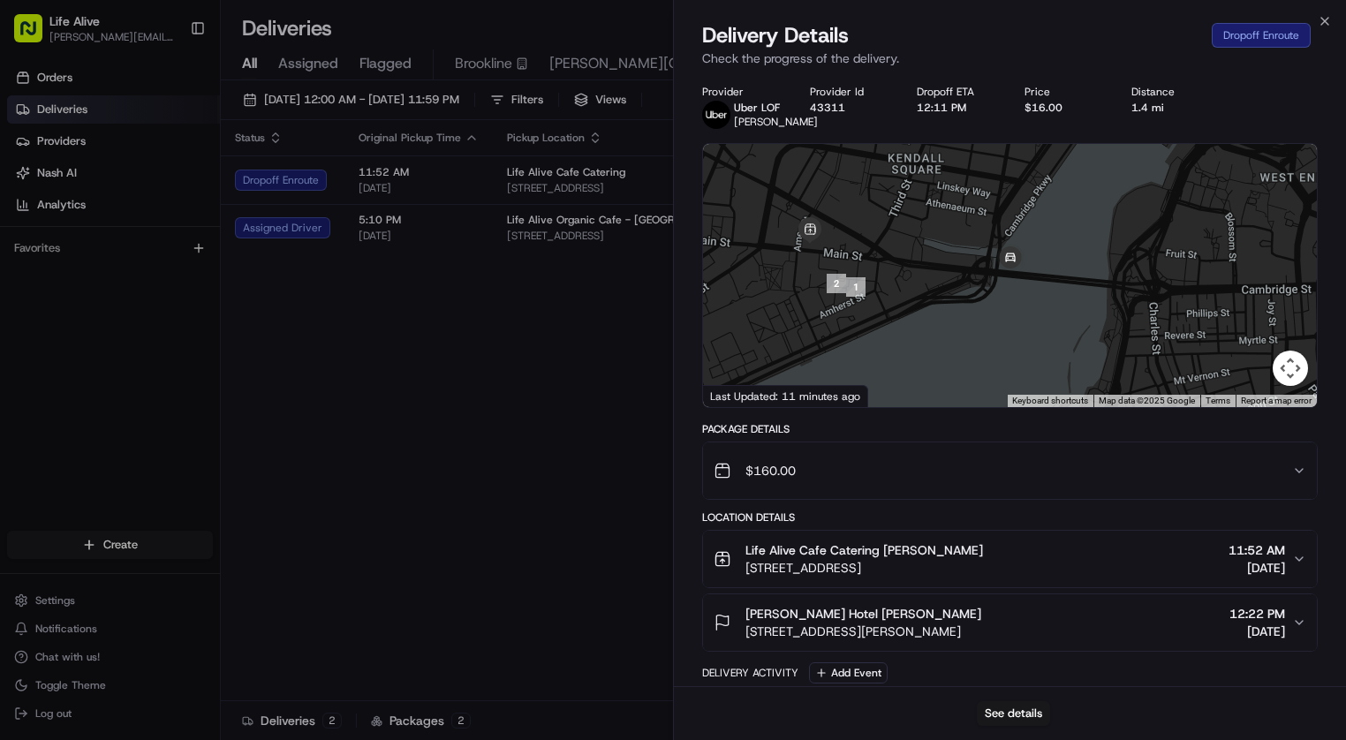
drag, startPoint x: 991, startPoint y: 281, endPoint x: 917, endPoint y: 306, distance: 77.6
click at [917, 306] on div at bounding box center [1010, 275] width 614 height 263
